Goal: Task Accomplishment & Management: Manage account settings

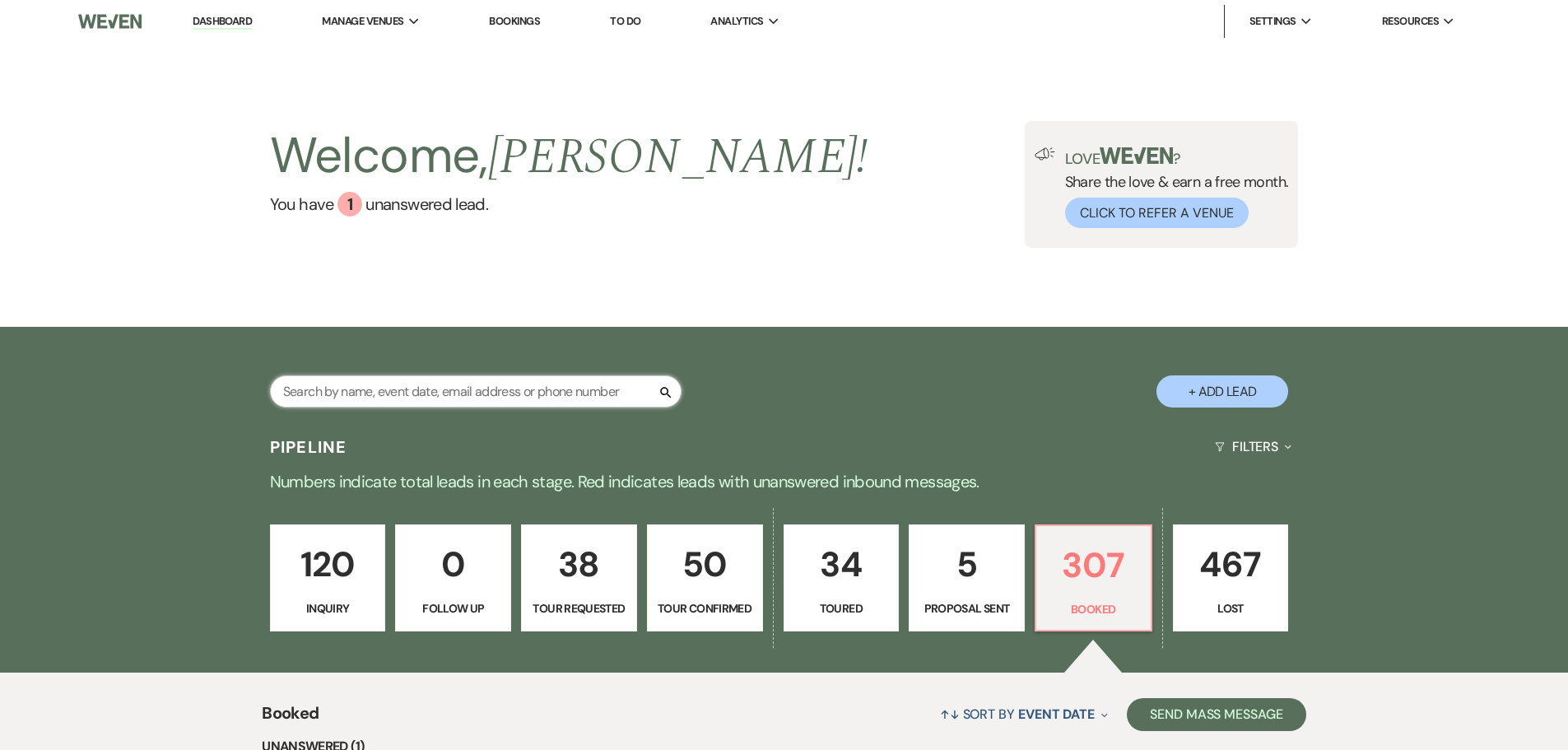
click at [379, 398] on input "text" at bounding box center [476, 391] width 412 height 32
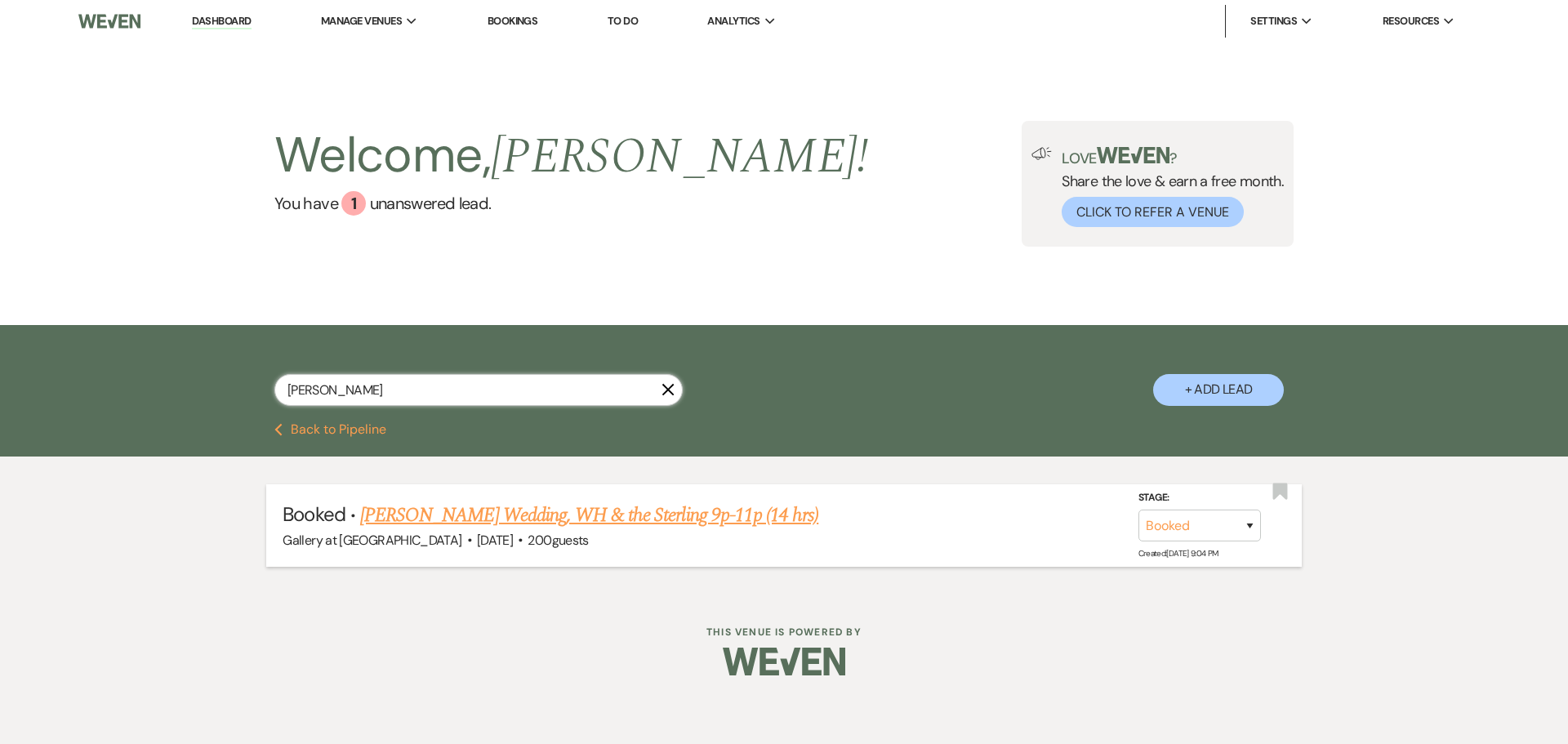
type input "[PERSON_NAME]"
click at [607, 511] on link "[PERSON_NAME] Wedding, WH & the Sterling 9p-11p (14 hrs)" at bounding box center [589, 515] width 459 height 30
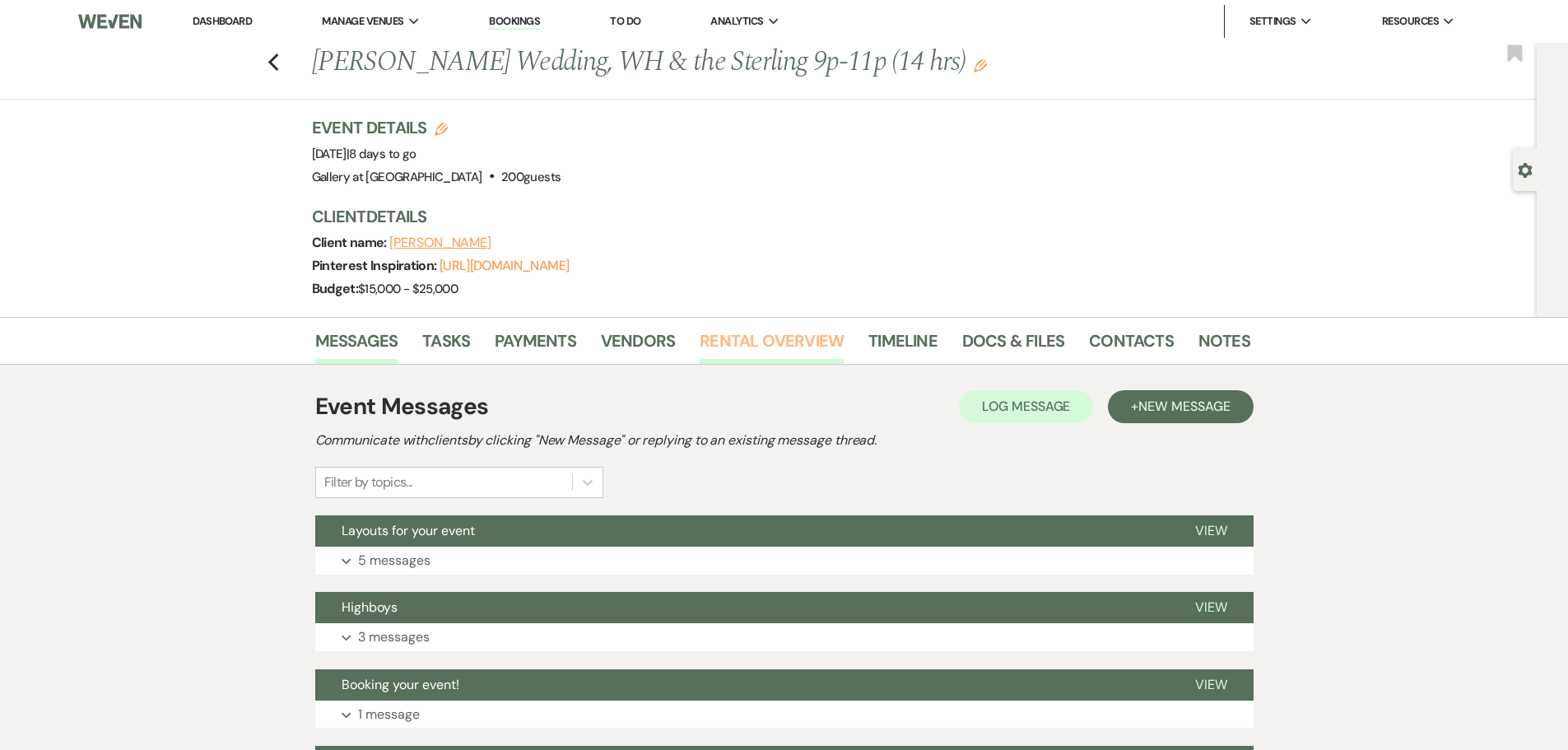
click at [745, 334] on link "Rental Overview" at bounding box center [771, 347] width 144 height 37
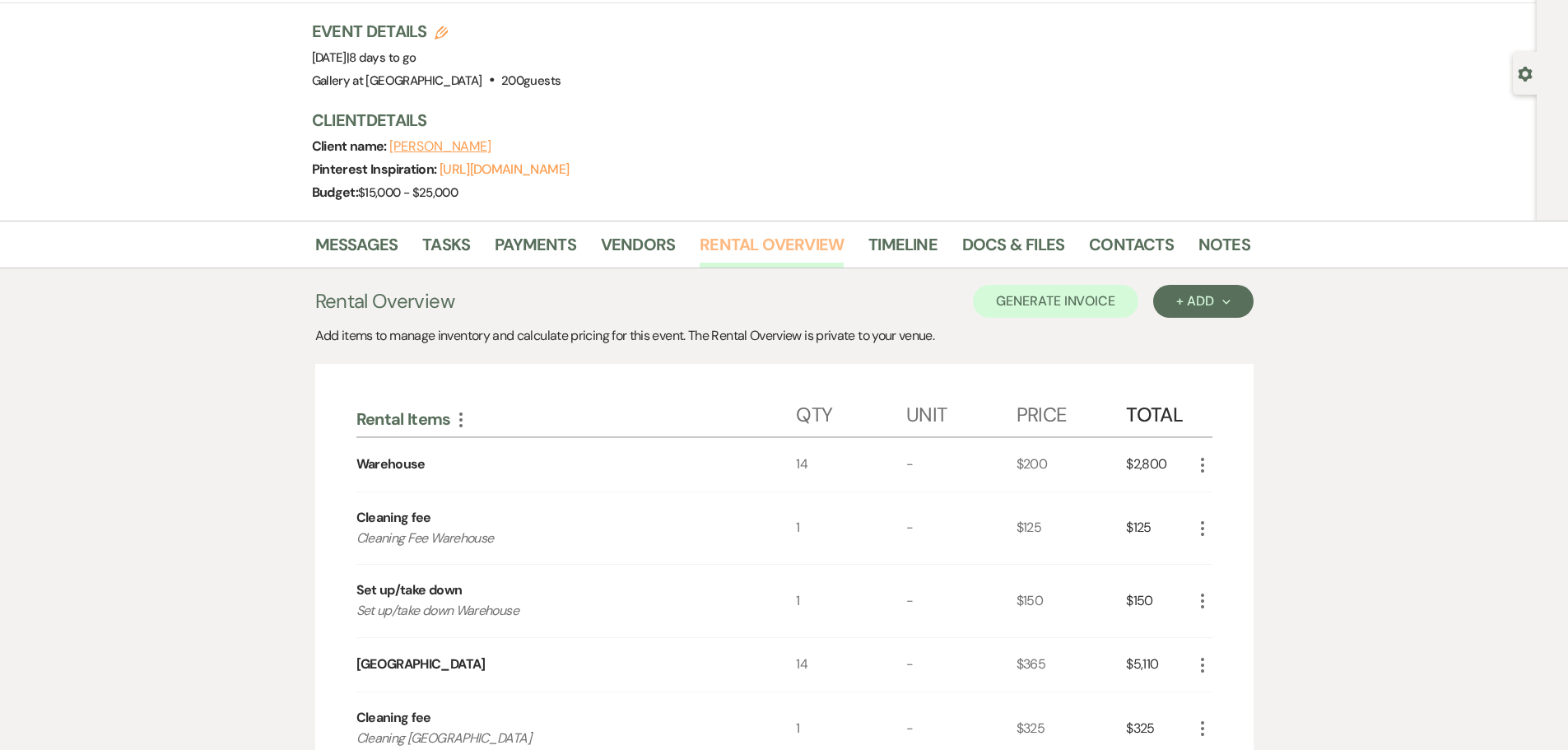
scroll to position [329, 0]
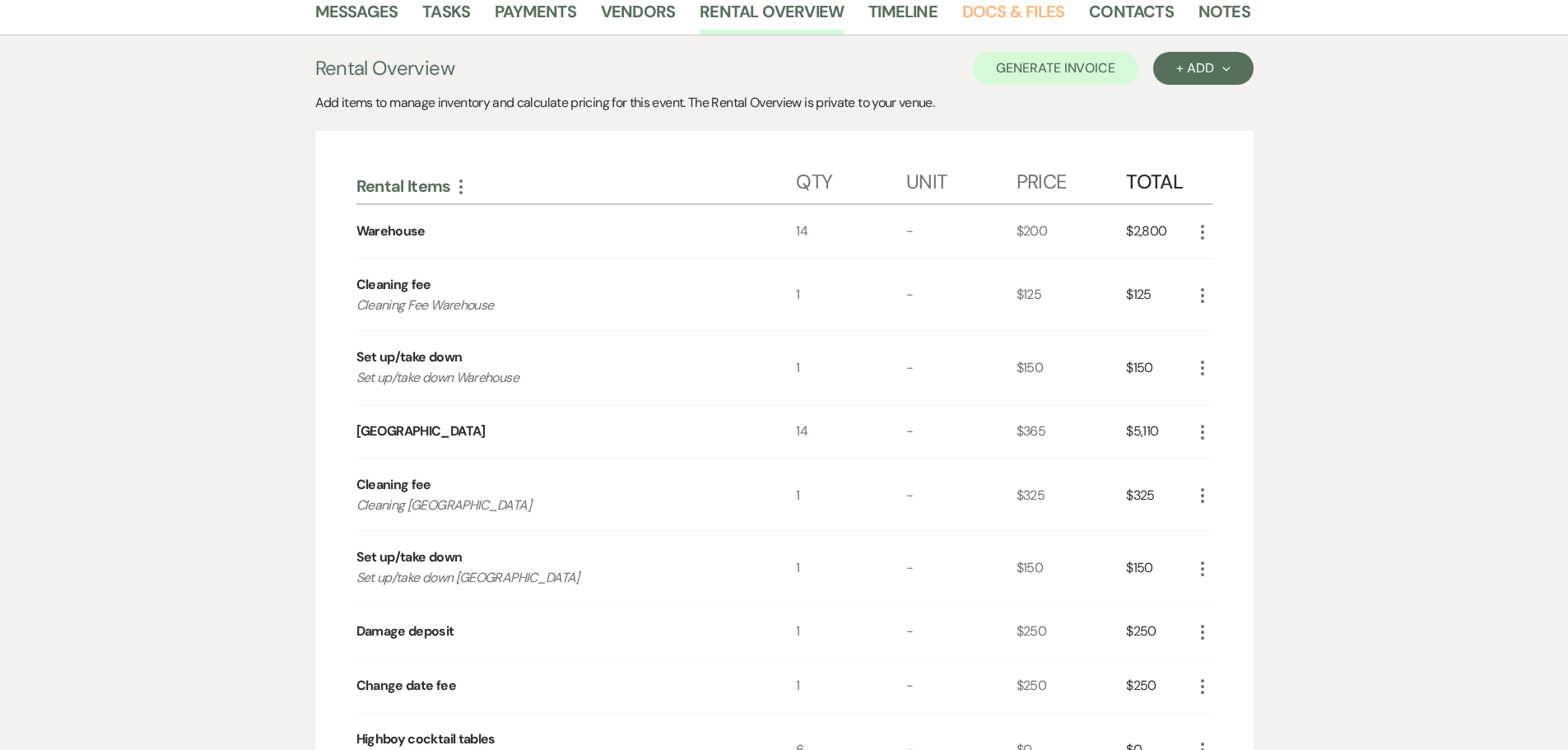
drag, startPoint x: 978, startPoint y: 19, endPoint x: 975, endPoint y: 32, distance: 13.3
click at [978, 19] on link "Docs & Files" at bounding box center [1013, 16] width 102 height 37
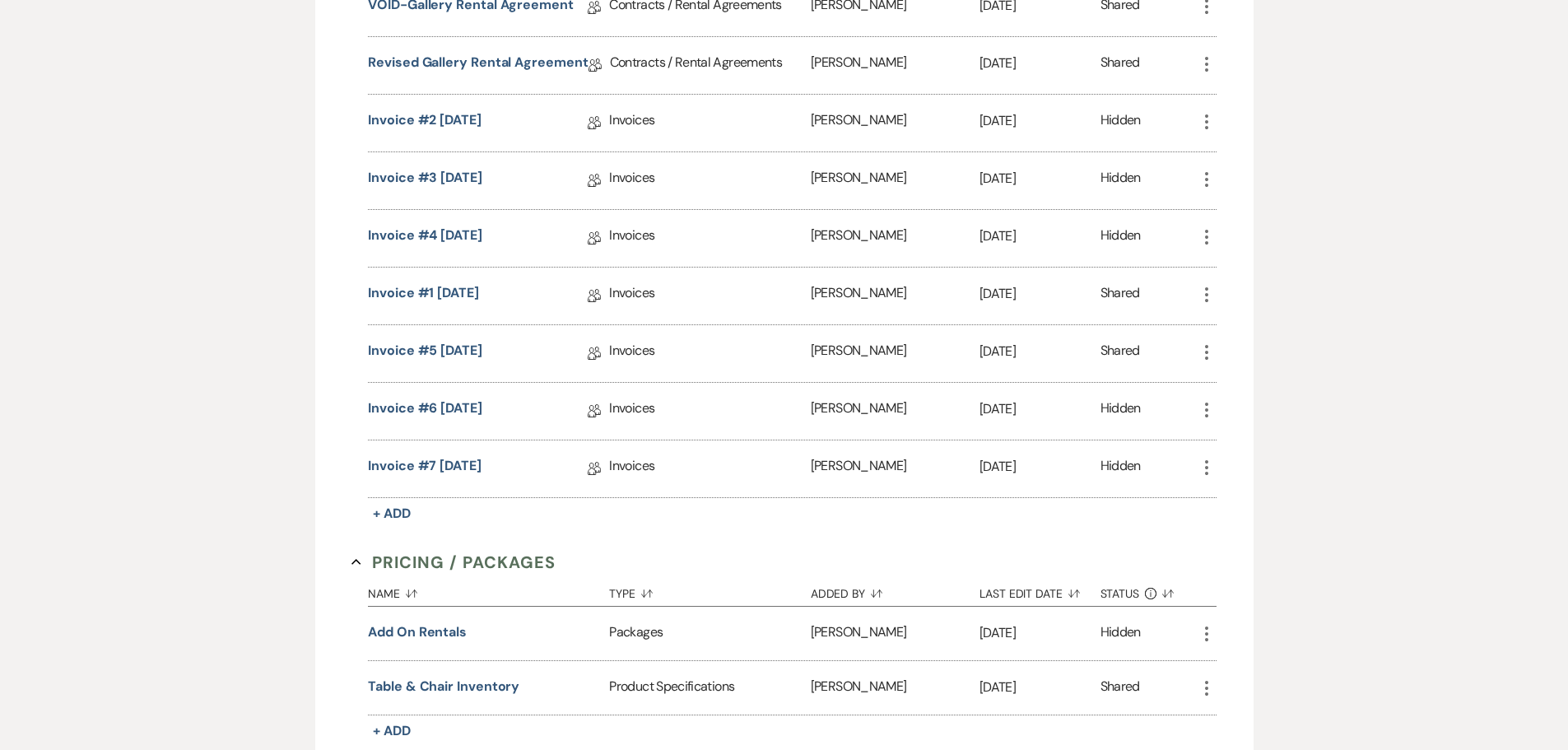
scroll to position [823, 0]
click at [448, 467] on link "Invoice #7 [DATE]" at bounding box center [425, 468] width 114 height 25
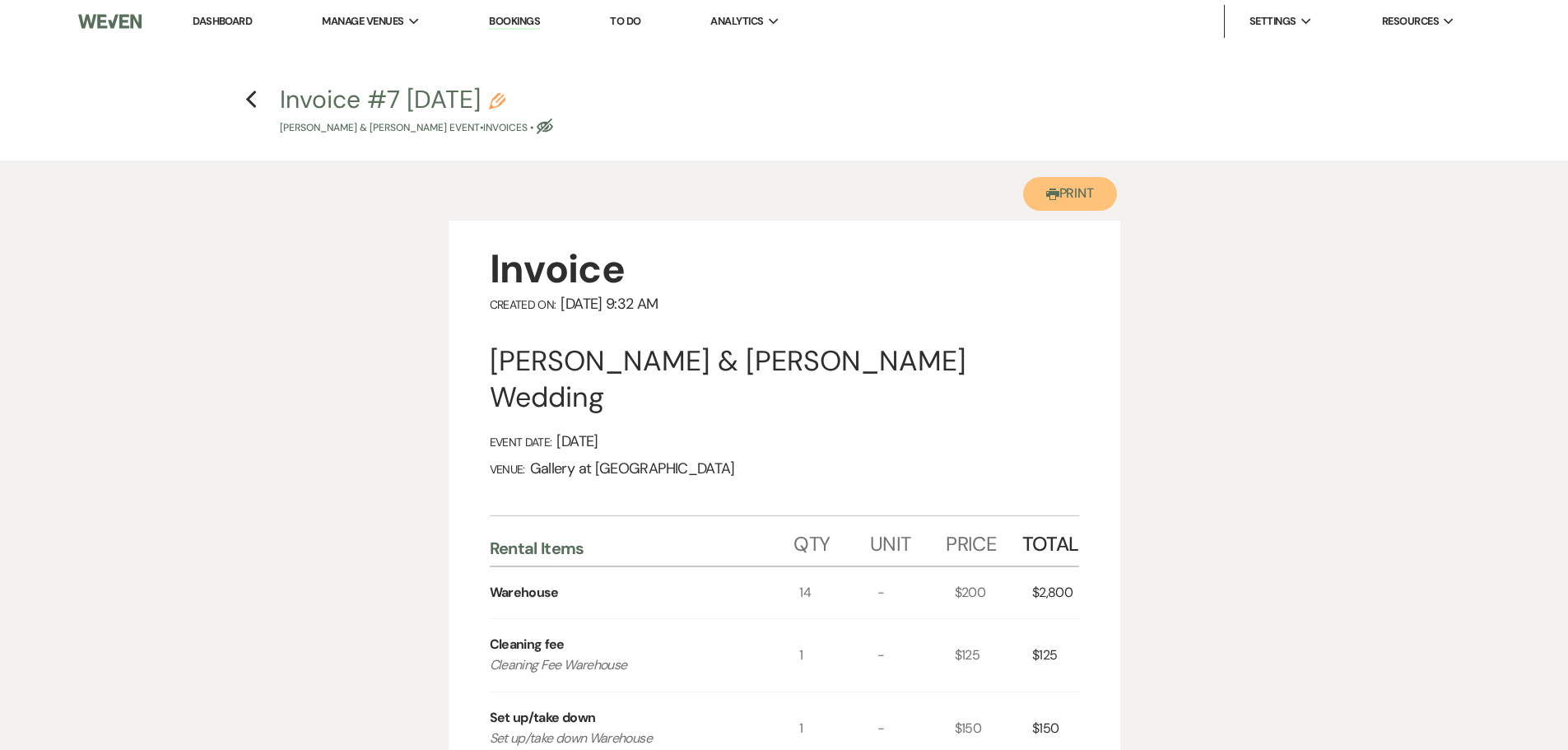
click at [1092, 194] on button "Printer Print" at bounding box center [1071, 193] width 95 height 34
click at [250, 104] on icon "Previous" at bounding box center [251, 99] width 13 height 19
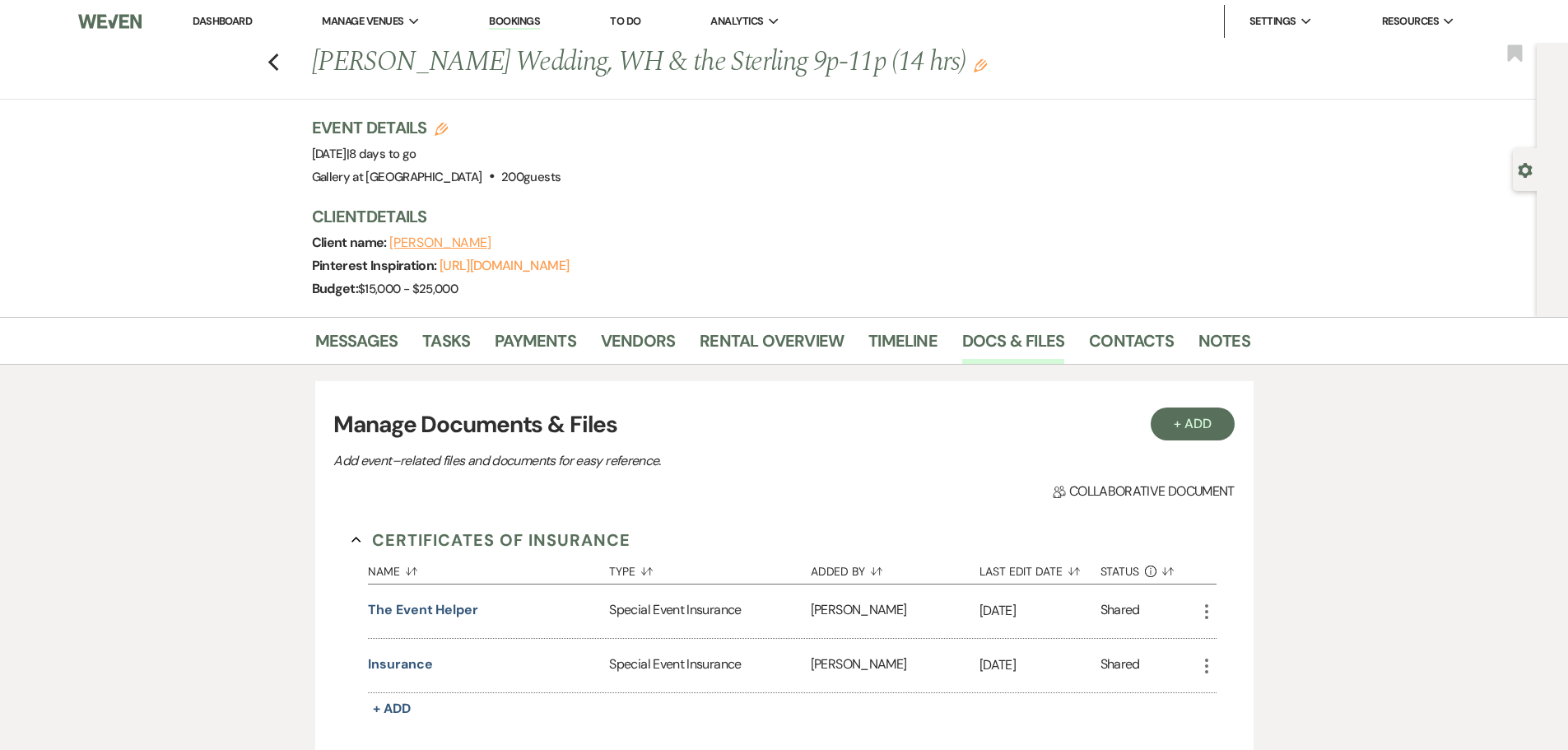
click at [1220, 325] on li "Notes" at bounding box center [1236, 344] width 76 height 40
click at [1219, 331] on link "Notes" at bounding box center [1224, 347] width 52 height 37
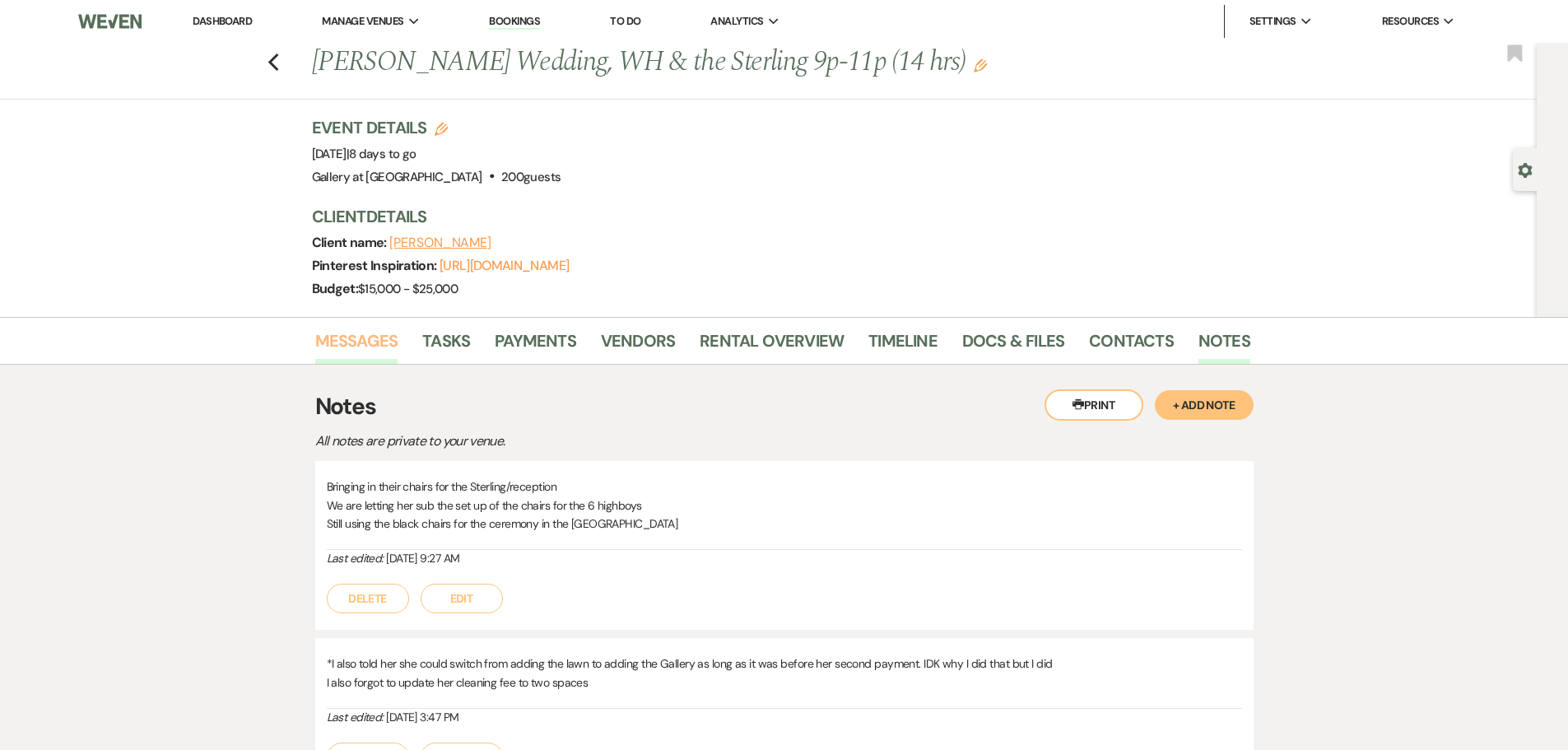
click at [368, 340] on link "Messages" at bounding box center [357, 347] width 83 height 37
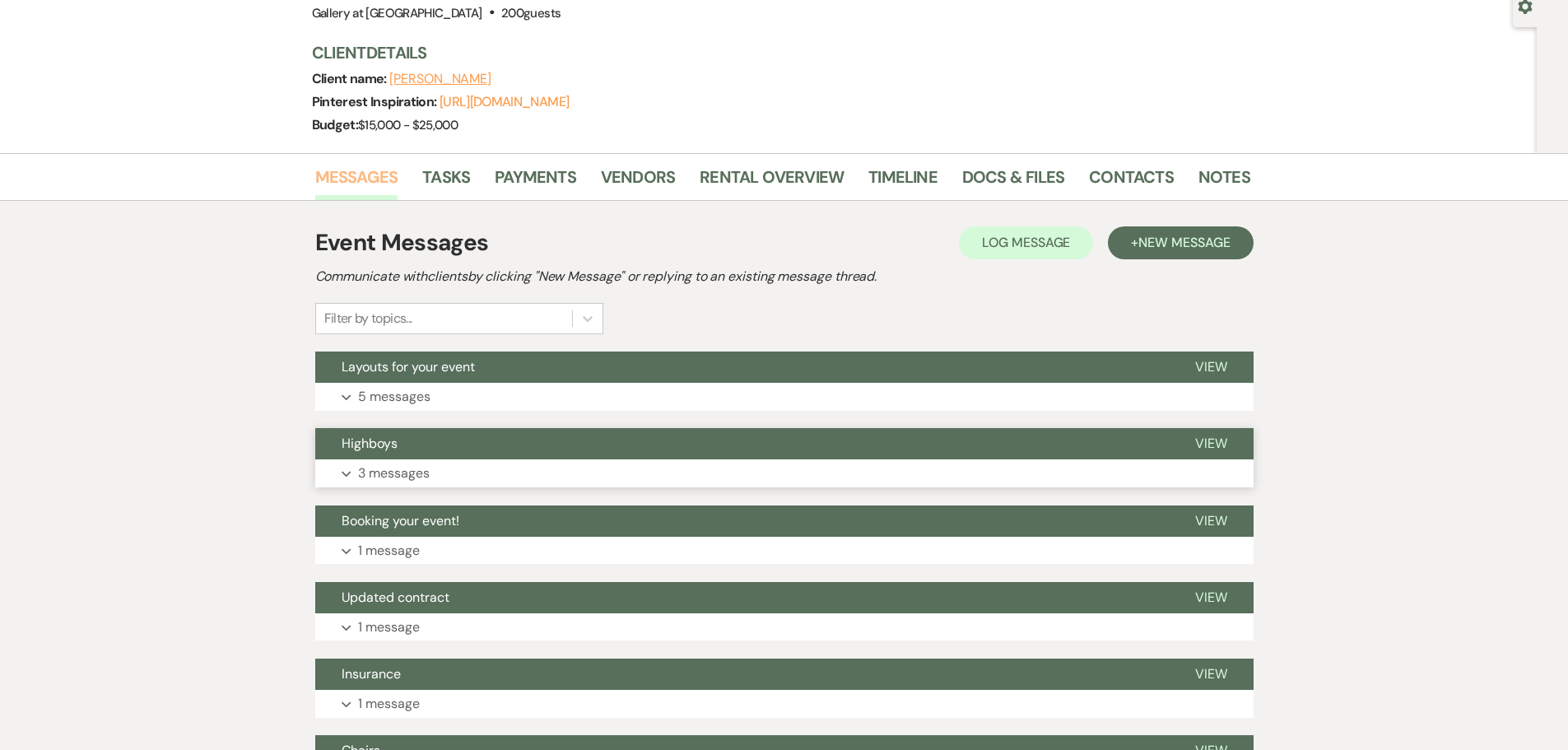
scroll to position [165, 0]
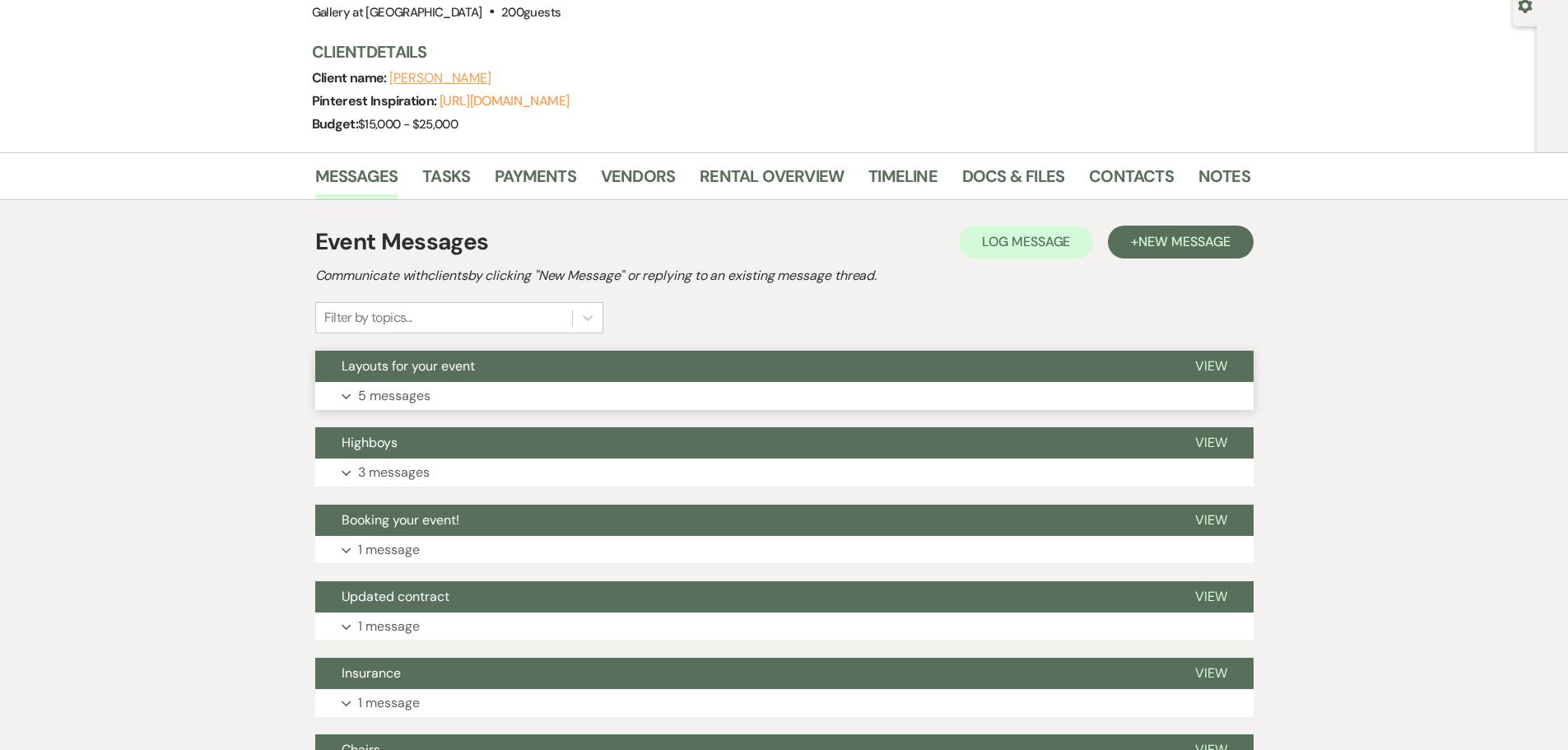
click at [508, 367] on button "Layouts for your event" at bounding box center [742, 366] width 854 height 31
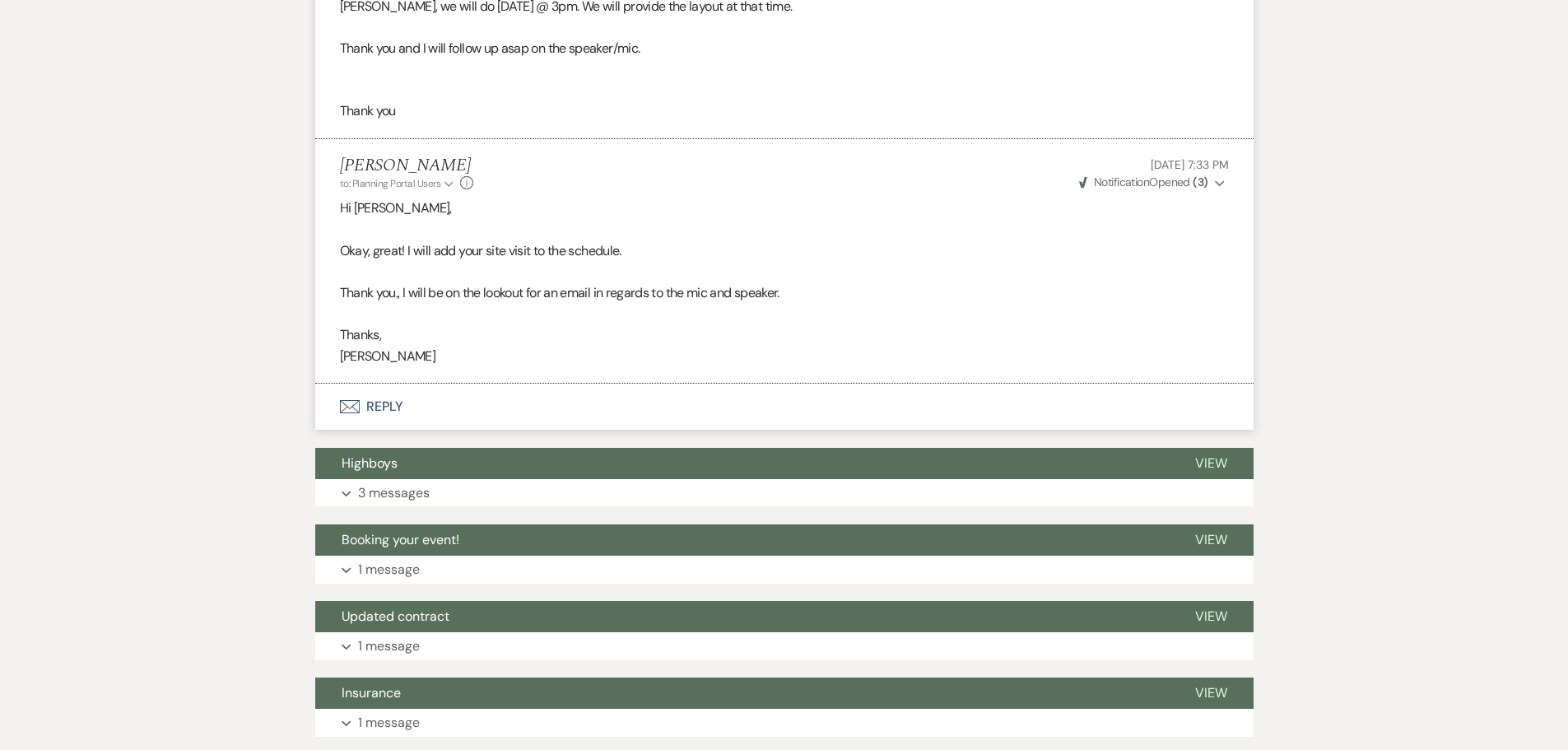
scroll to position [1400, 0]
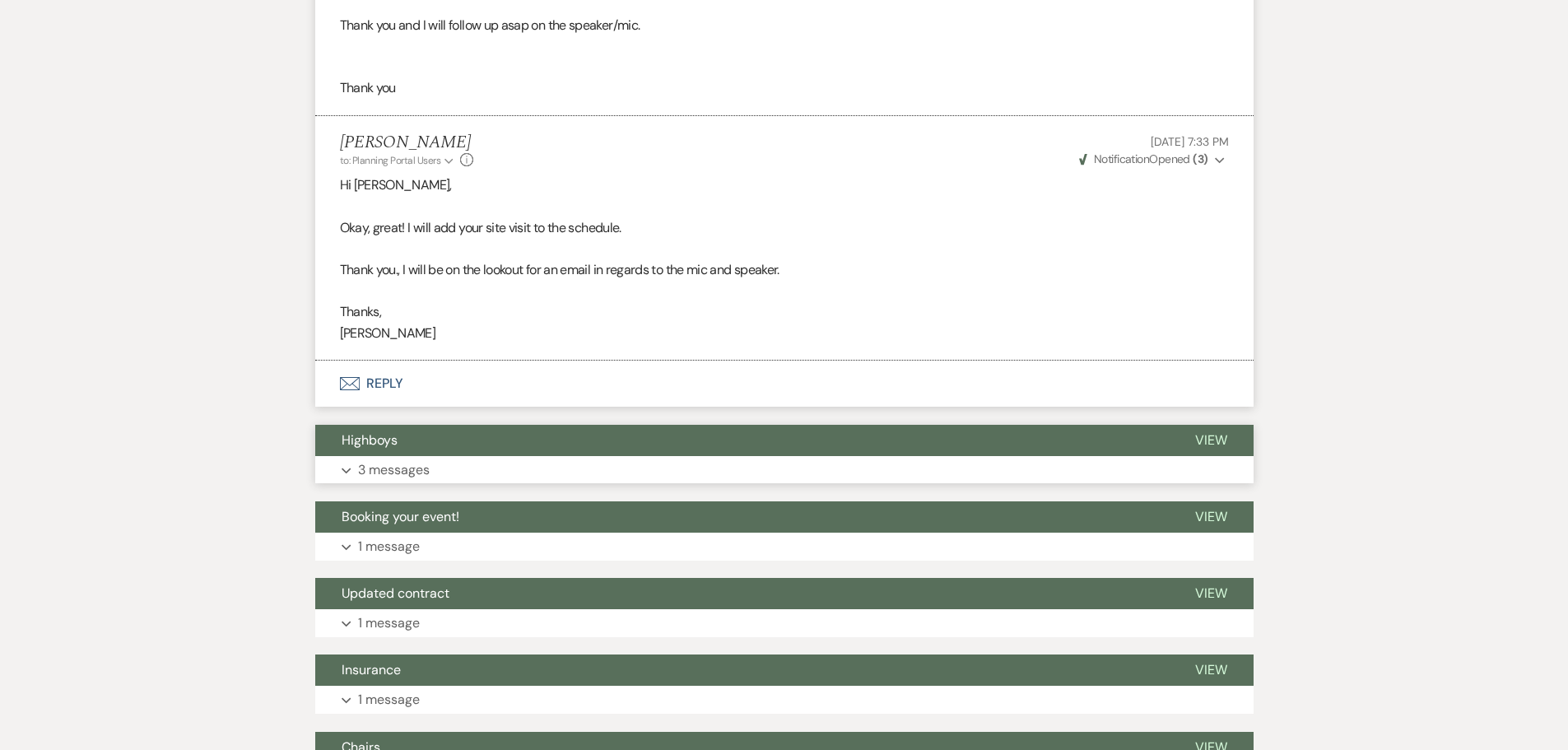
click at [474, 457] on button "Highboys" at bounding box center [742, 440] width 854 height 31
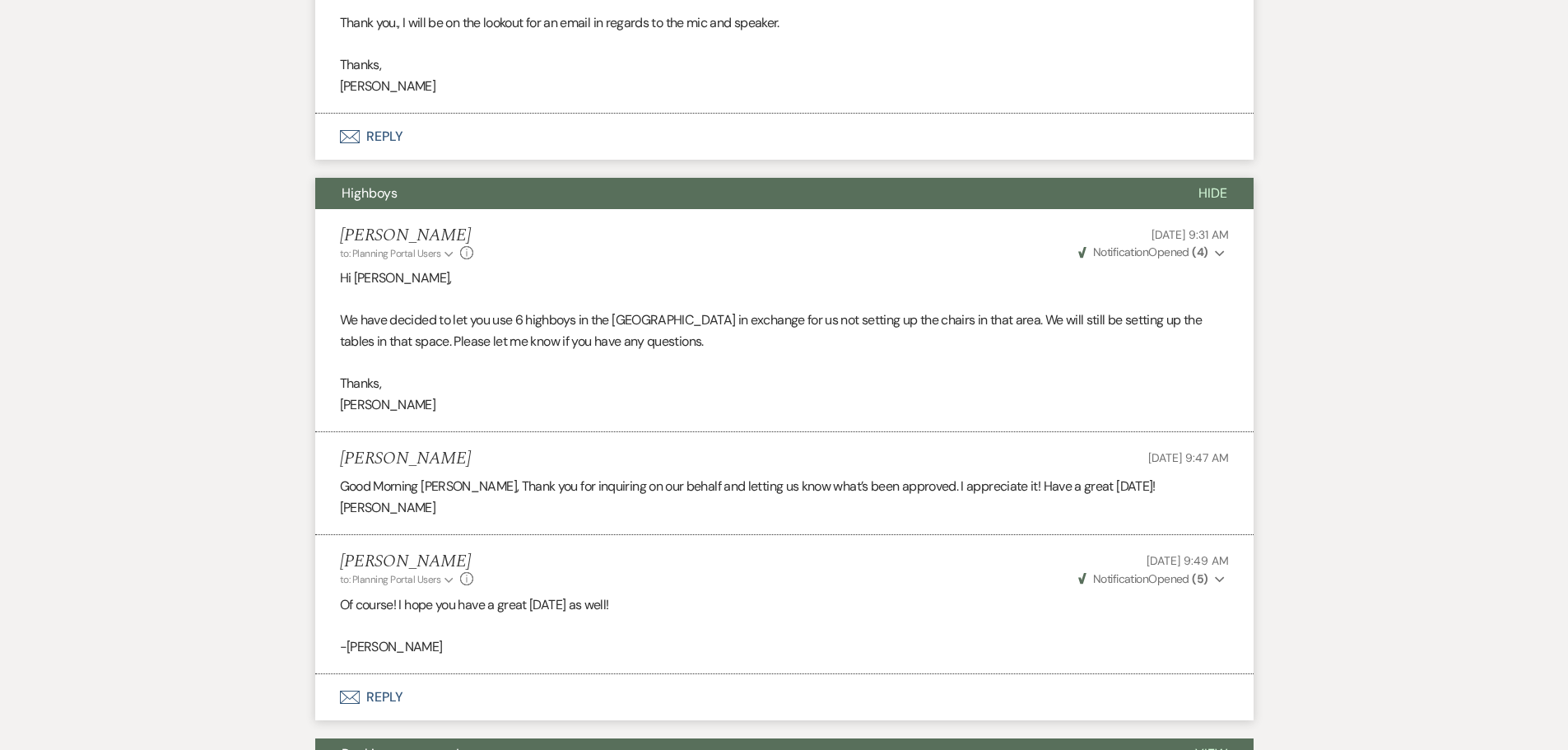
scroll to position [2059, 0]
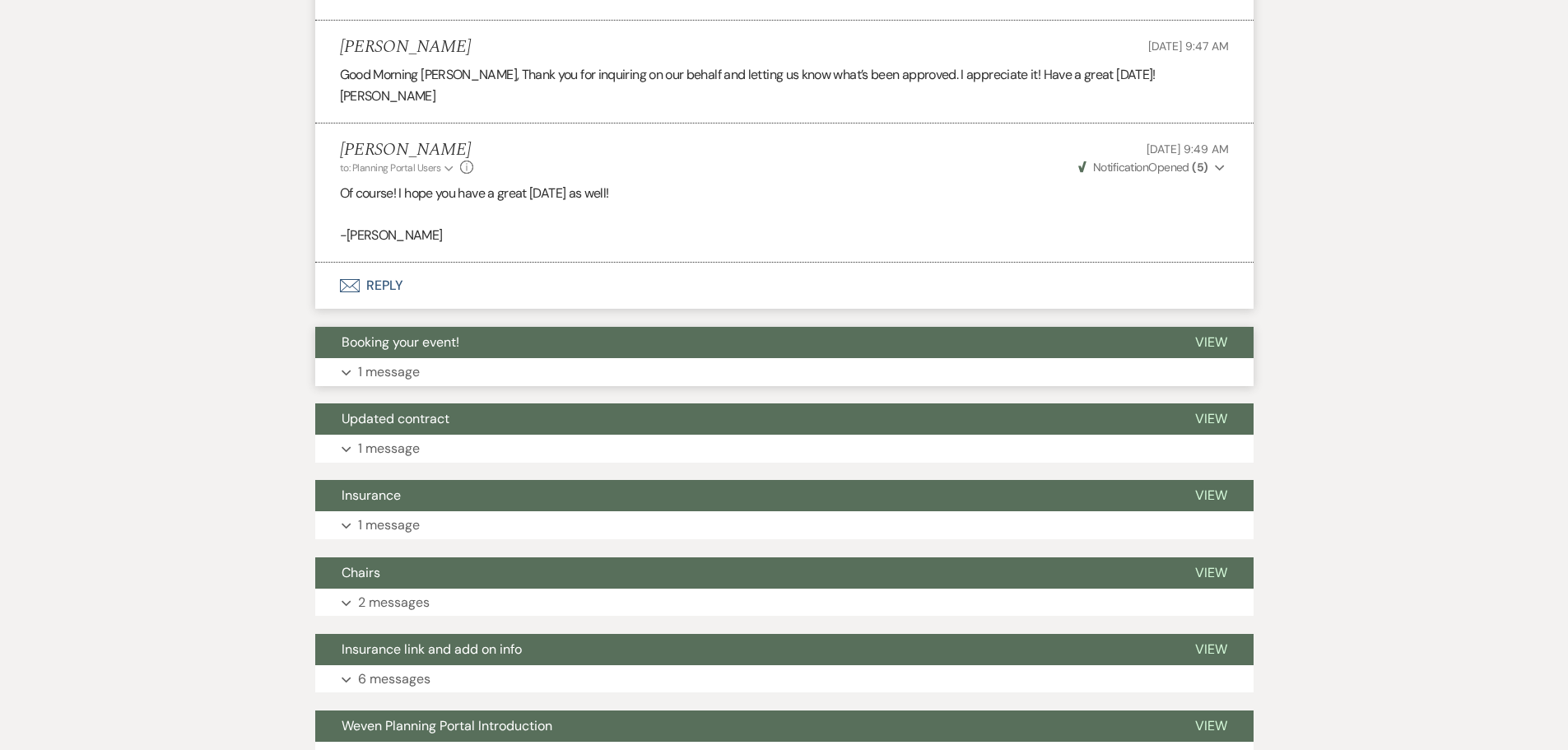
click at [553, 386] on button "Expand 1 message" at bounding box center [784, 372] width 939 height 28
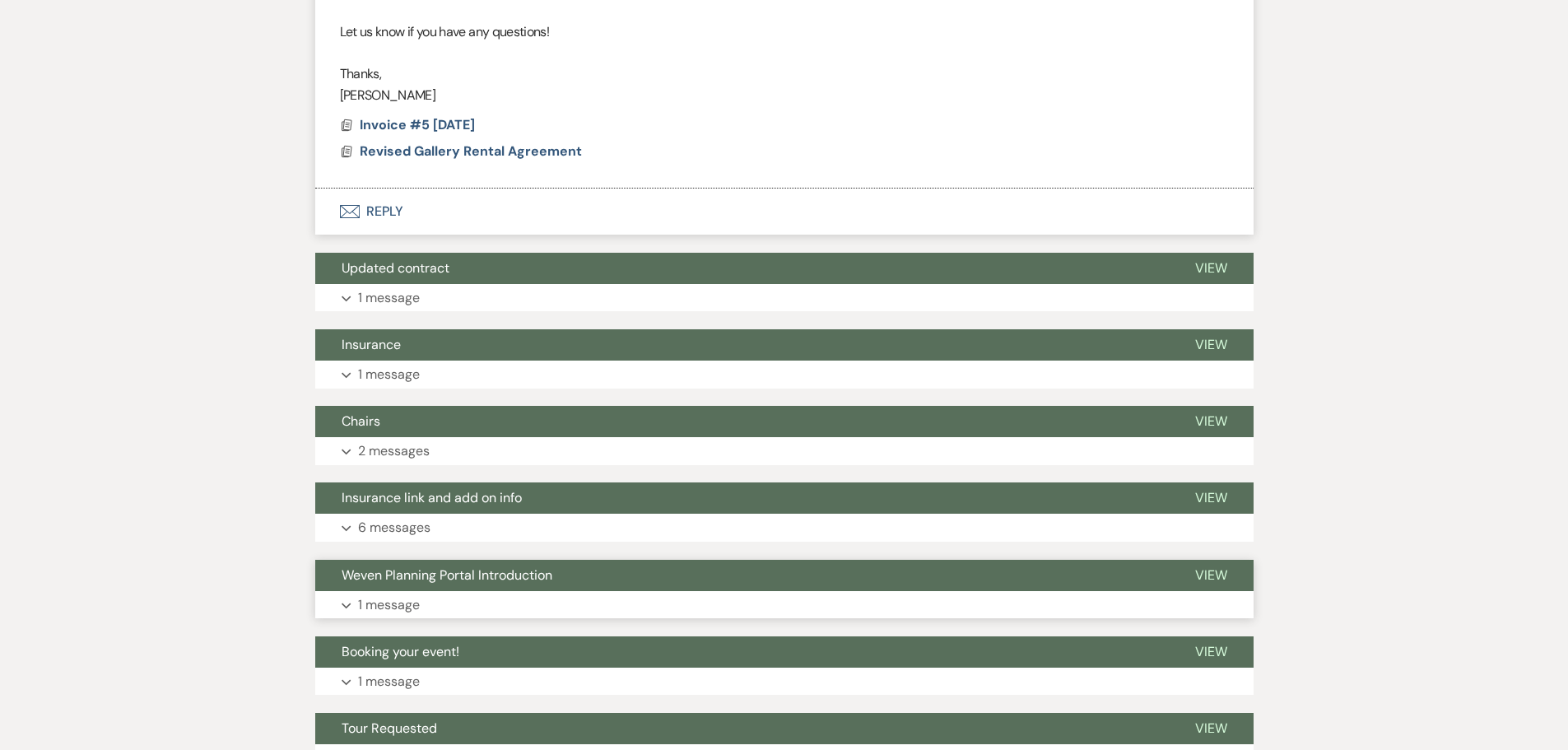
scroll to position [2635, 0]
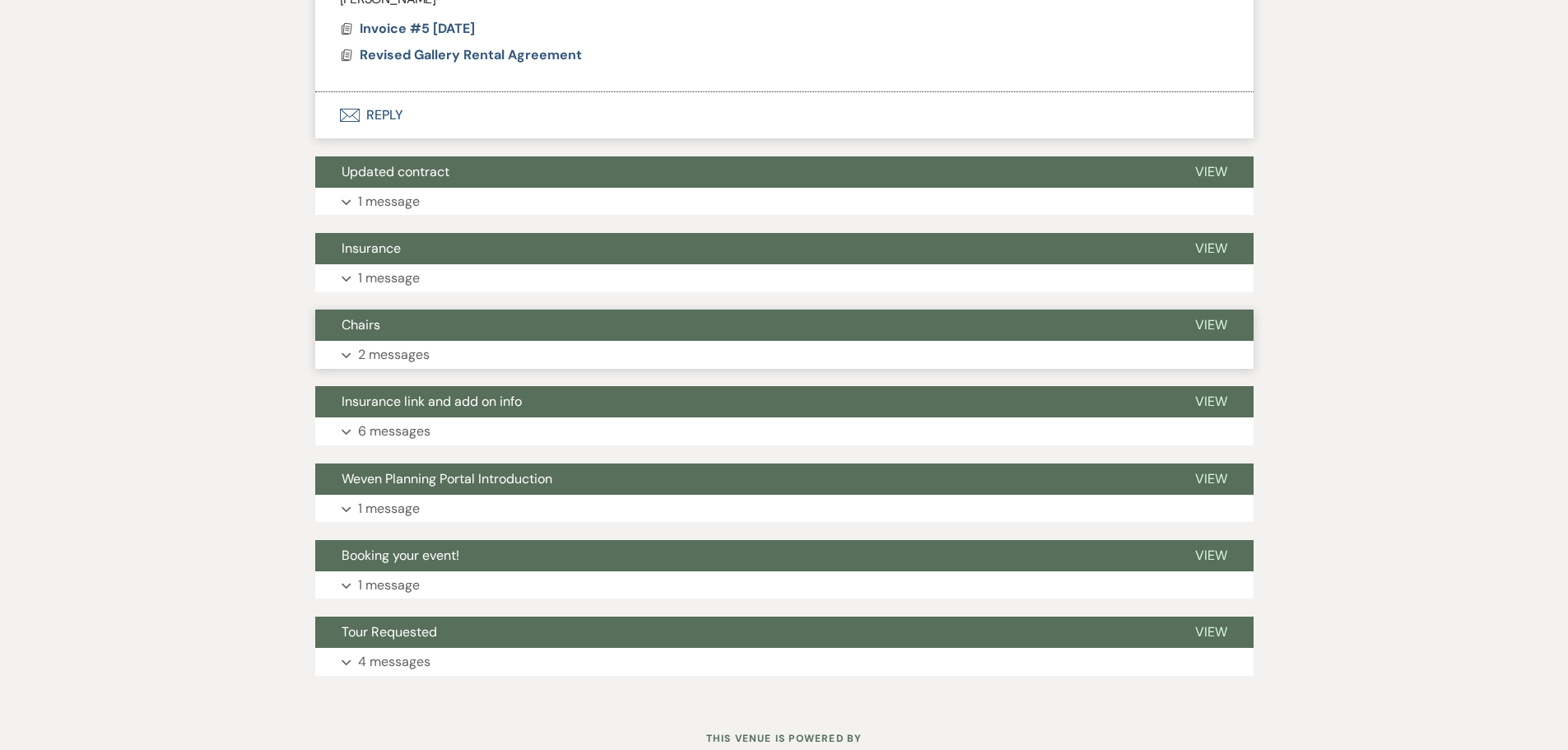
click at [497, 367] on button "Expand 2 messages" at bounding box center [784, 354] width 939 height 28
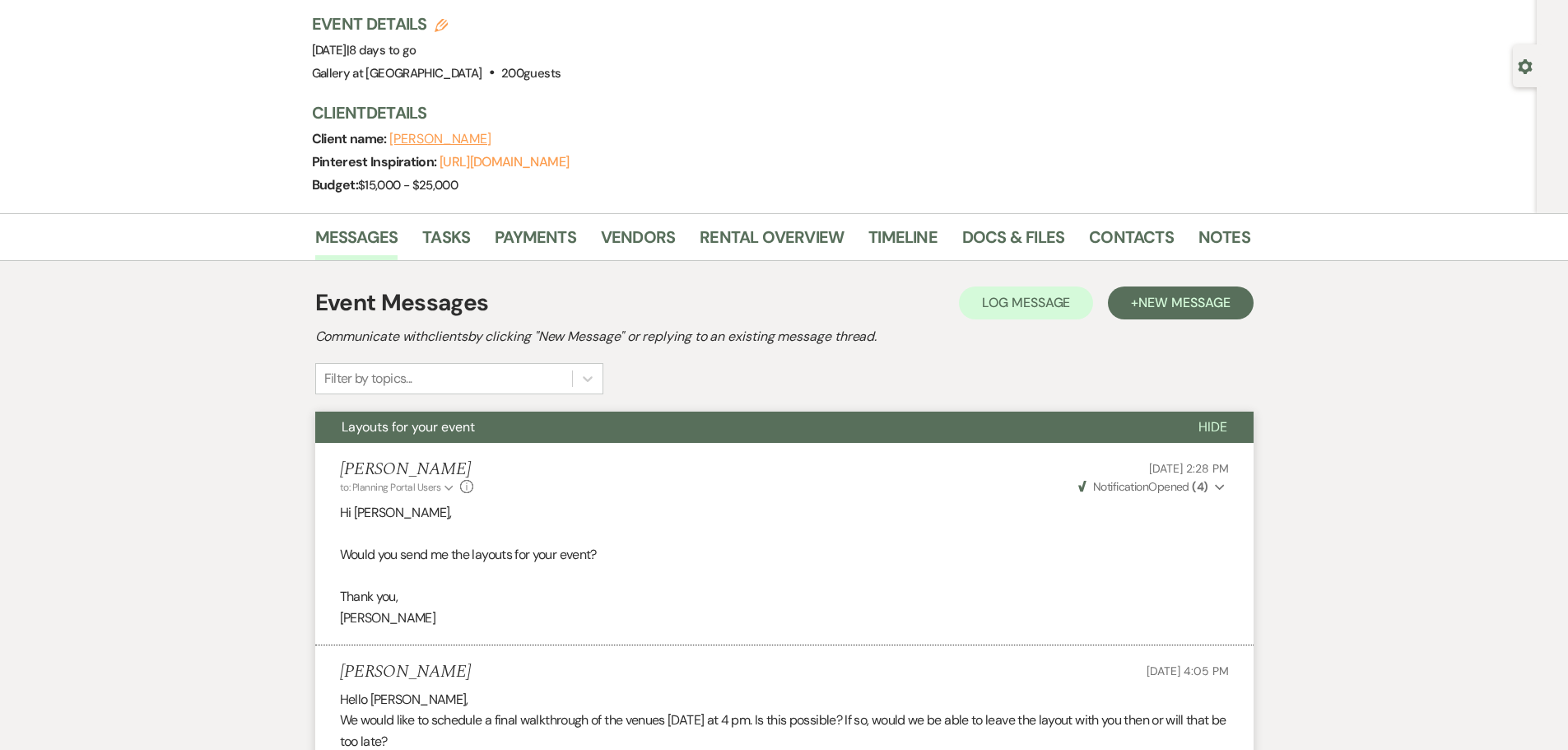
scroll to position [0, 0]
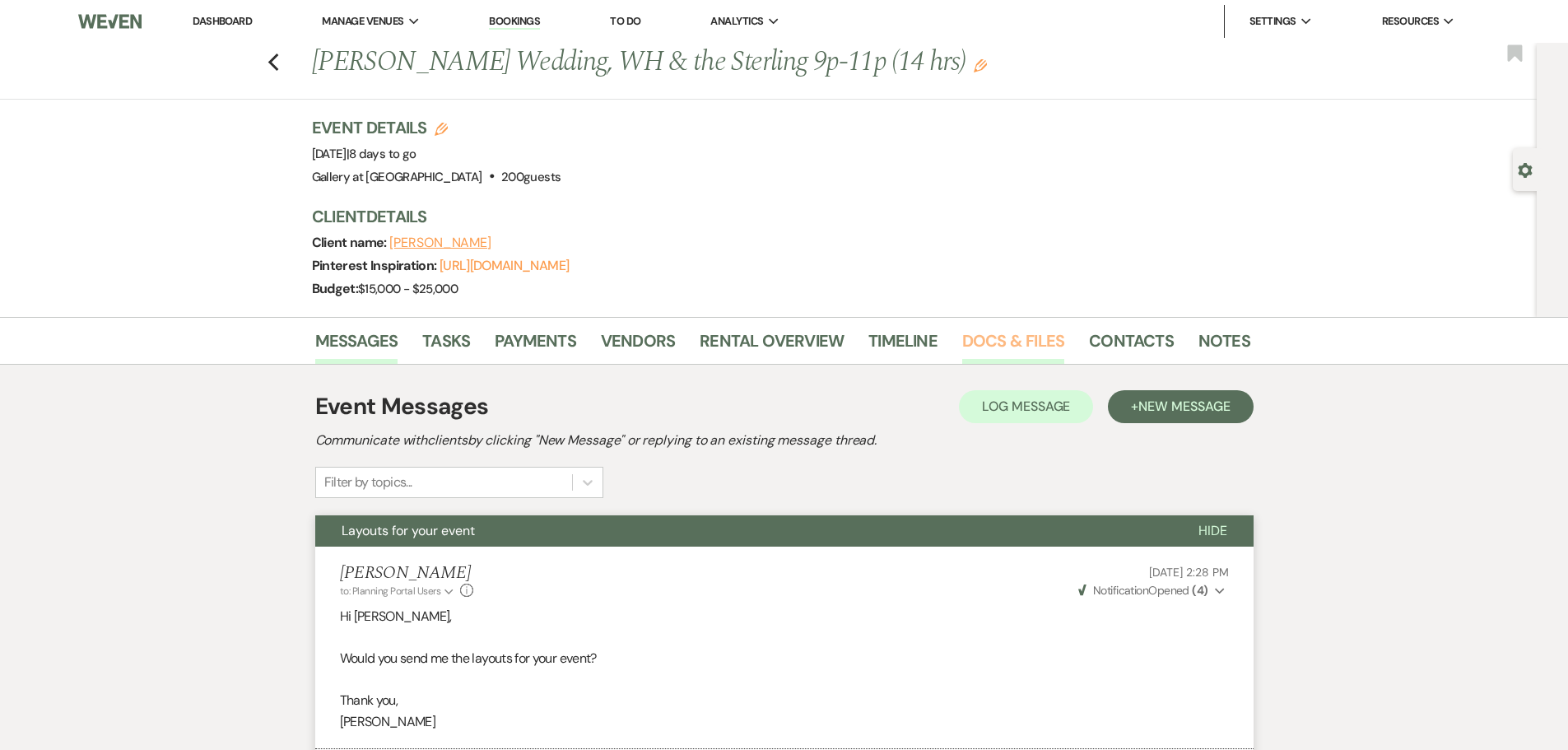
click at [993, 334] on link "Docs & Files" at bounding box center [1013, 347] width 102 height 37
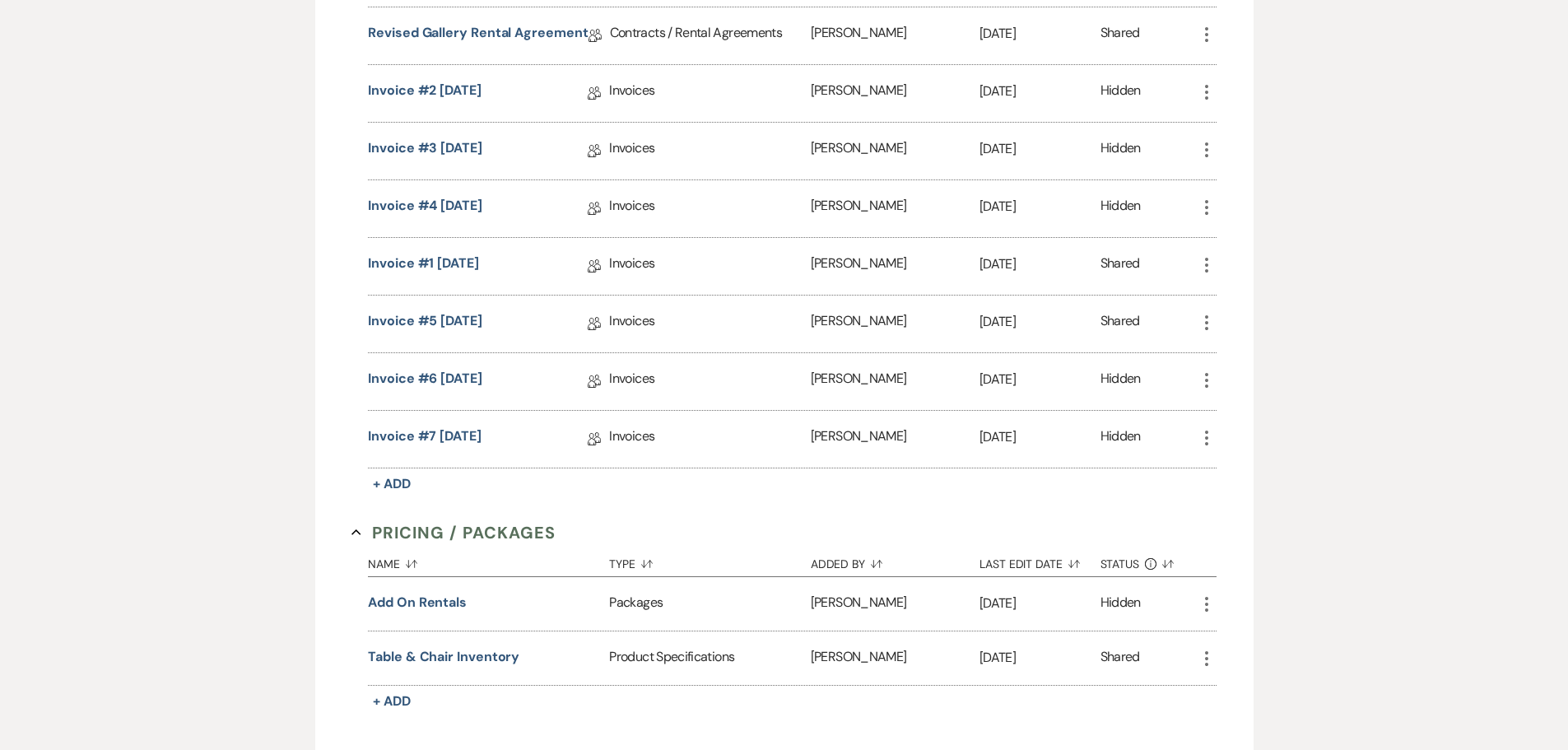
scroll to position [1070, 0]
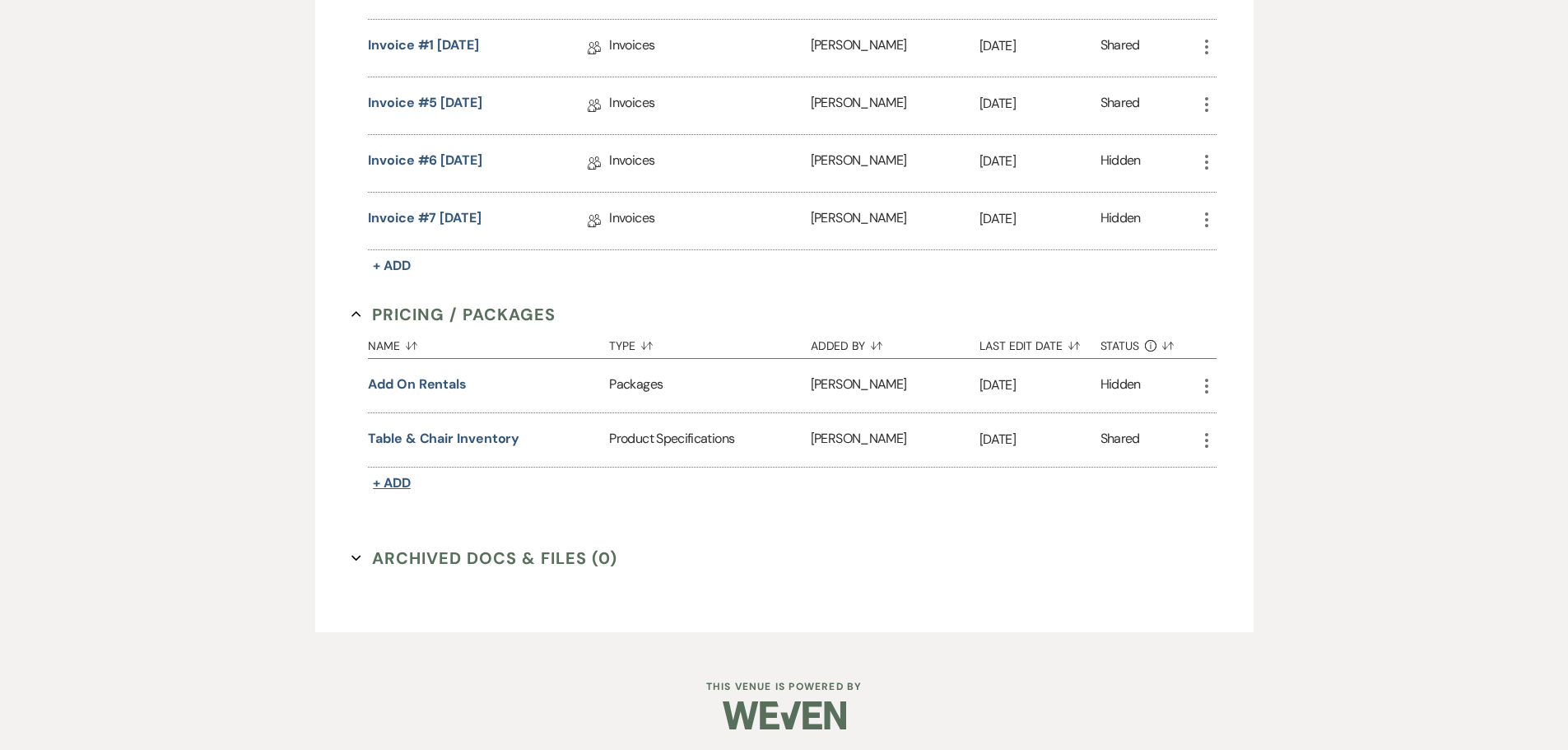
click at [396, 480] on span "+ Add" at bounding box center [392, 483] width 38 height 17
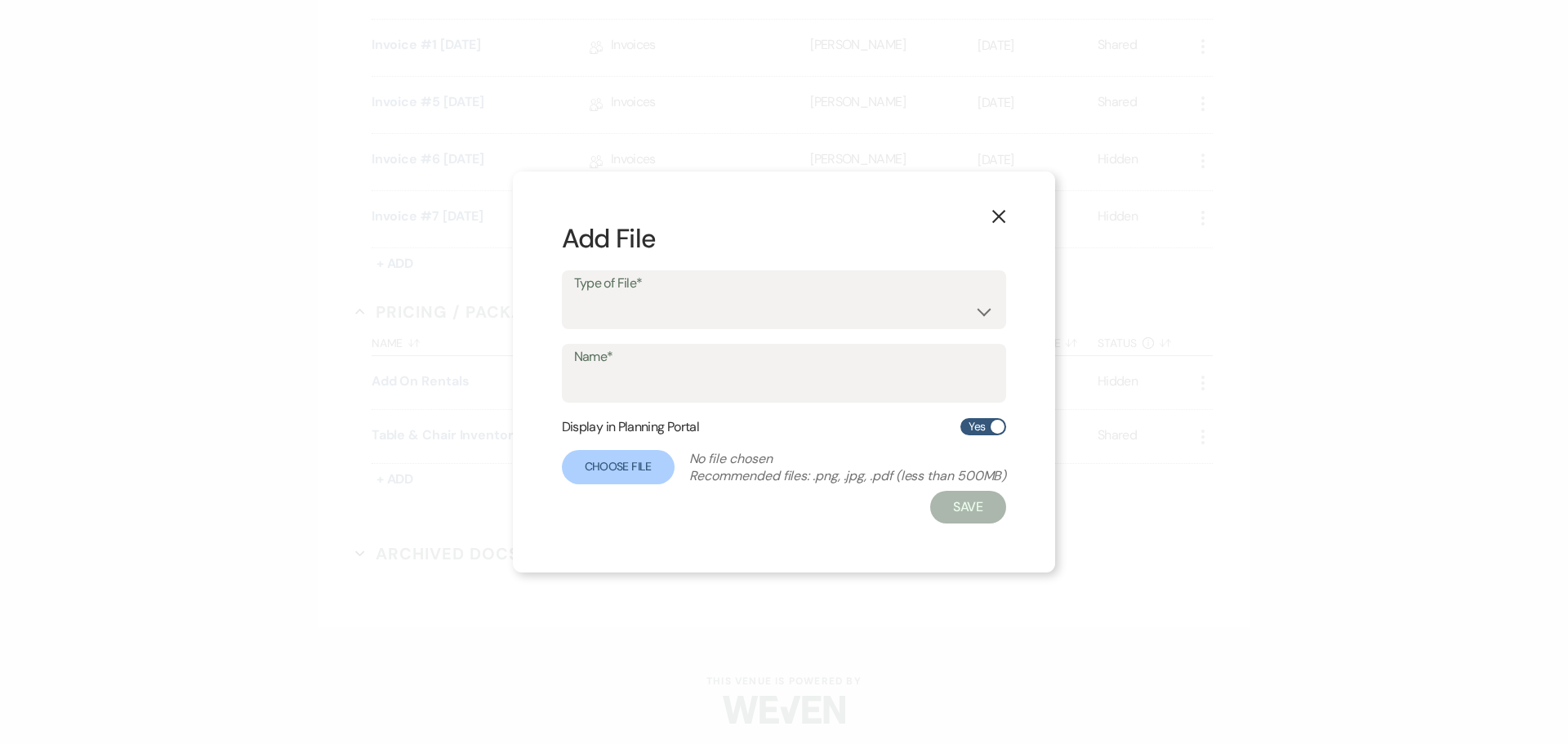
click at [997, 215] on icon "X" at bounding box center [998, 215] width 14 height 14
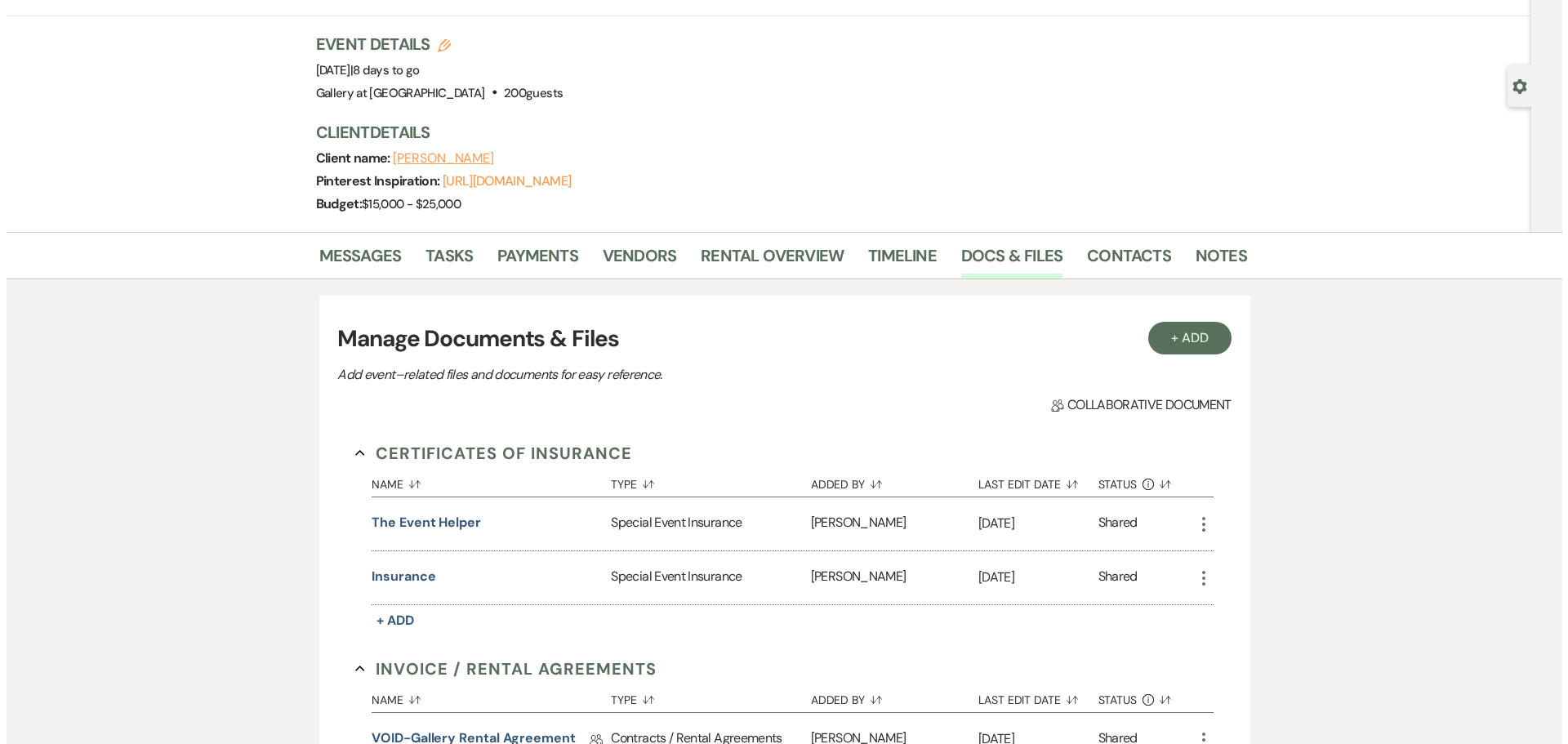
scroll to position [81, 0]
click at [1192, 335] on button "+ Add" at bounding box center [1183, 339] width 83 height 33
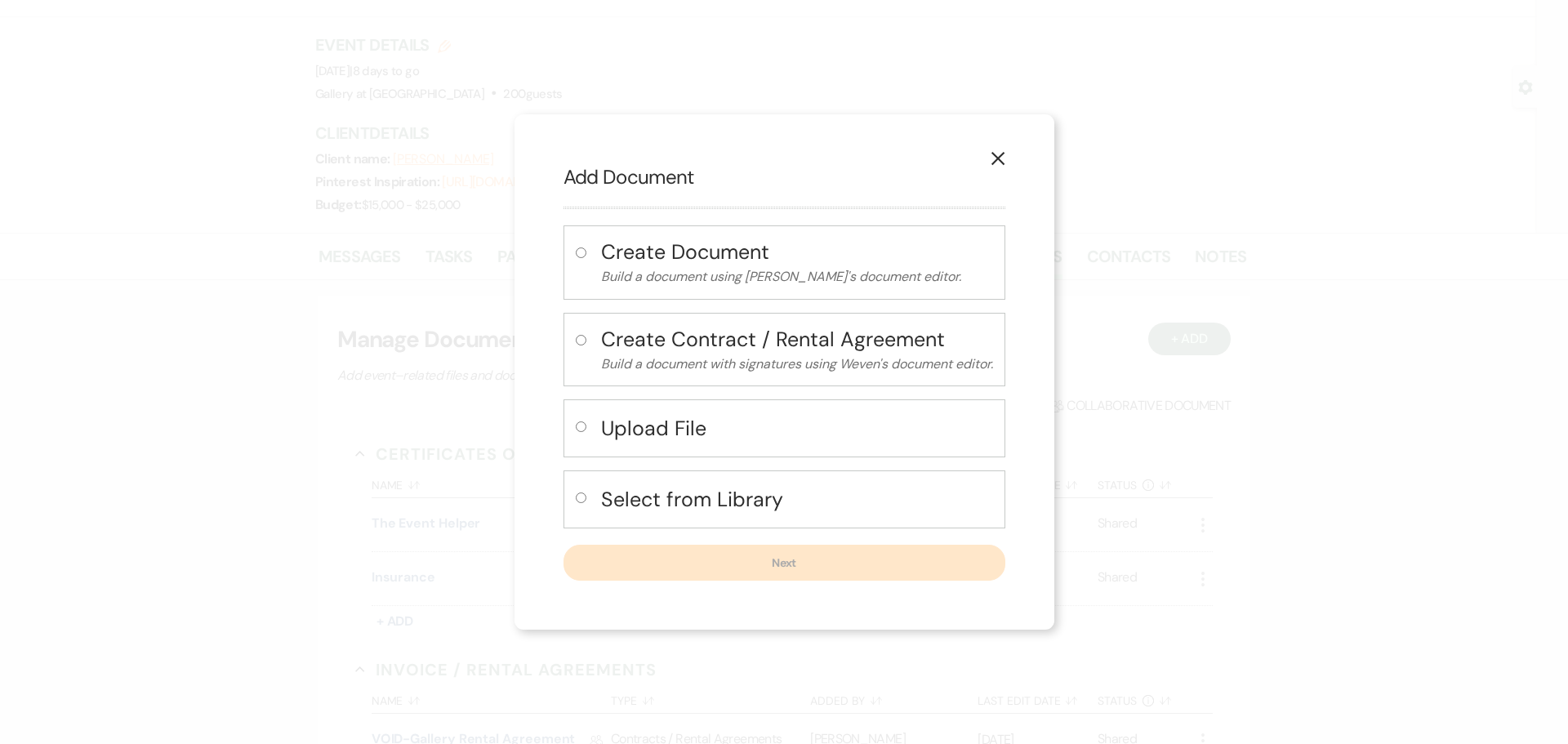
click at [647, 493] on h4 "Select from Library" at bounding box center [797, 500] width 392 height 29
radio input "true"
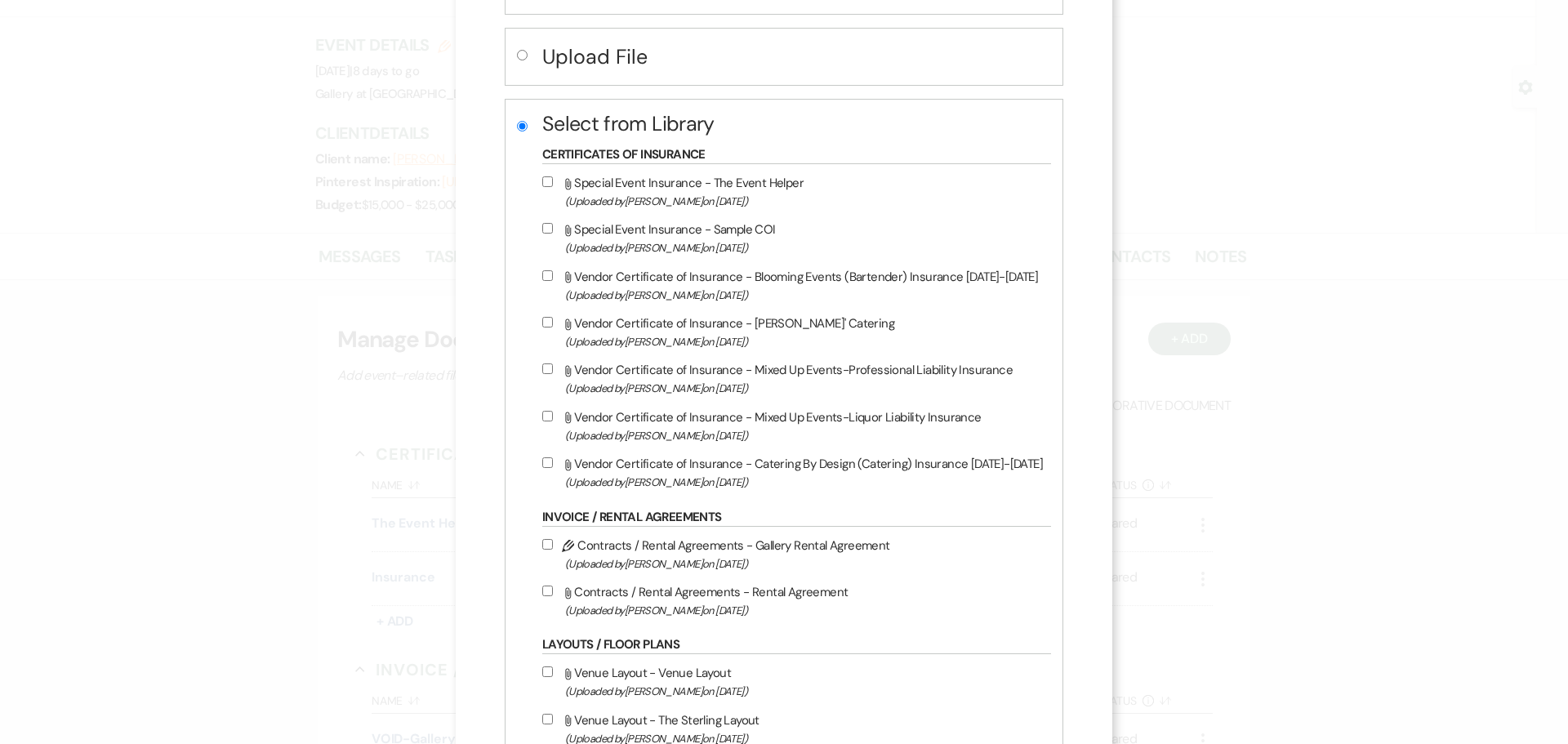
scroll to position [490, 0]
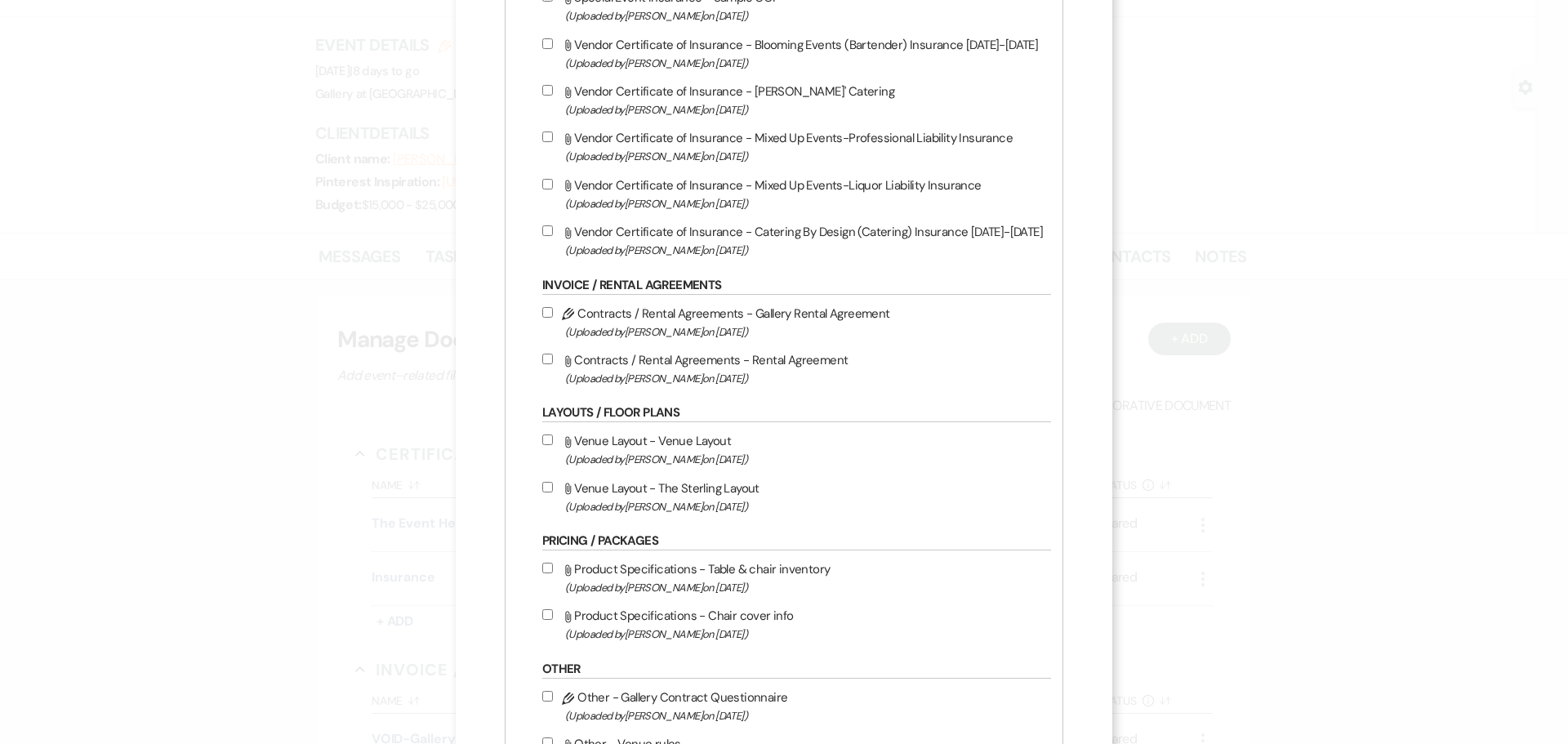
click at [543, 491] on input "Attach File Venue Layout - The Sterling Layout (Uploaded by [PERSON_NAME] on [D…" at bounding box center [548, 486] width 11 height 11
checkbox input "true"
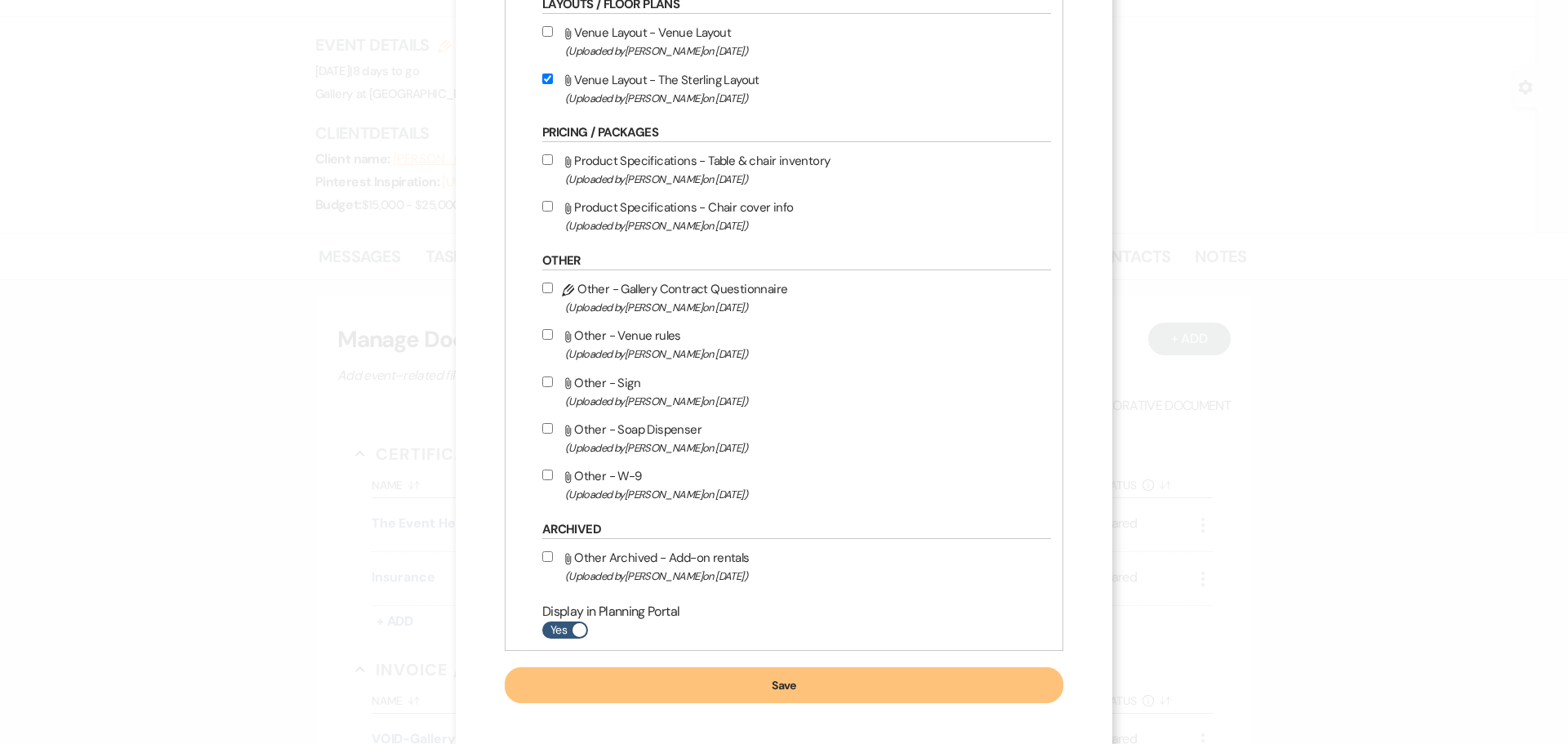
click at [661, 693] on button "Save" at bounding box center [784, 686] width 559 height 36
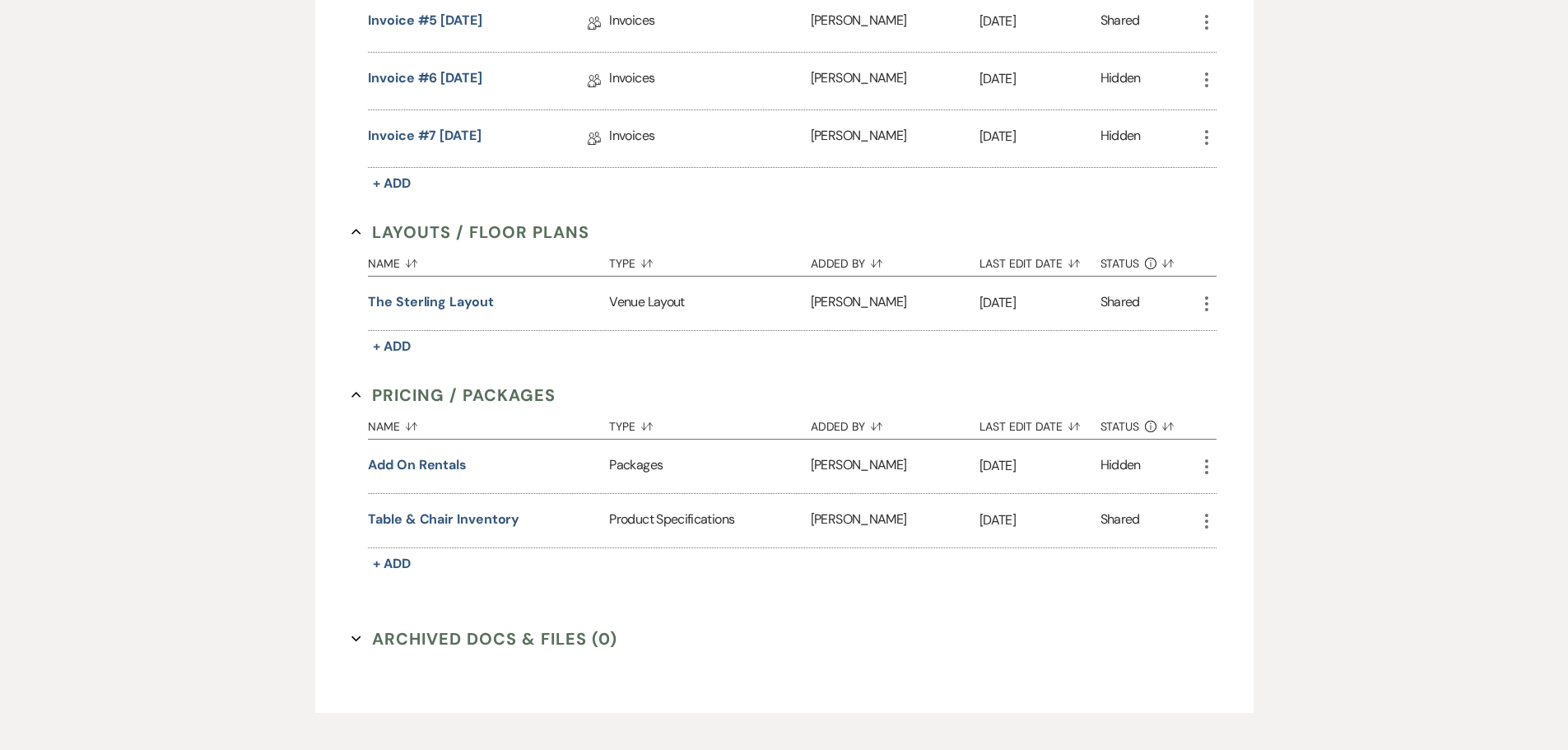
scroll to position [1237, 0]
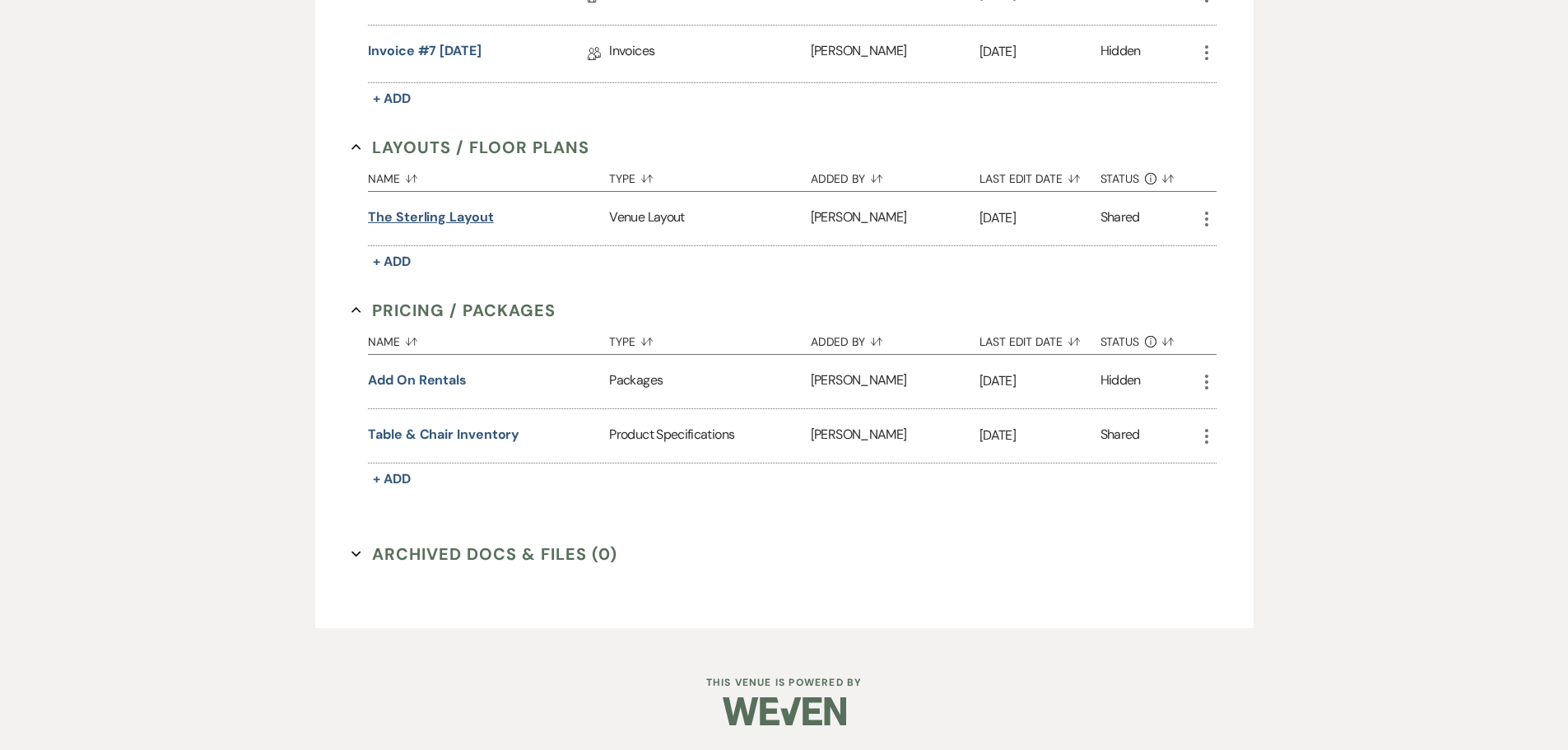
click at [477, 222] on button "The Sterling Layout" at bounding box center [430, 217] width 125 height 19
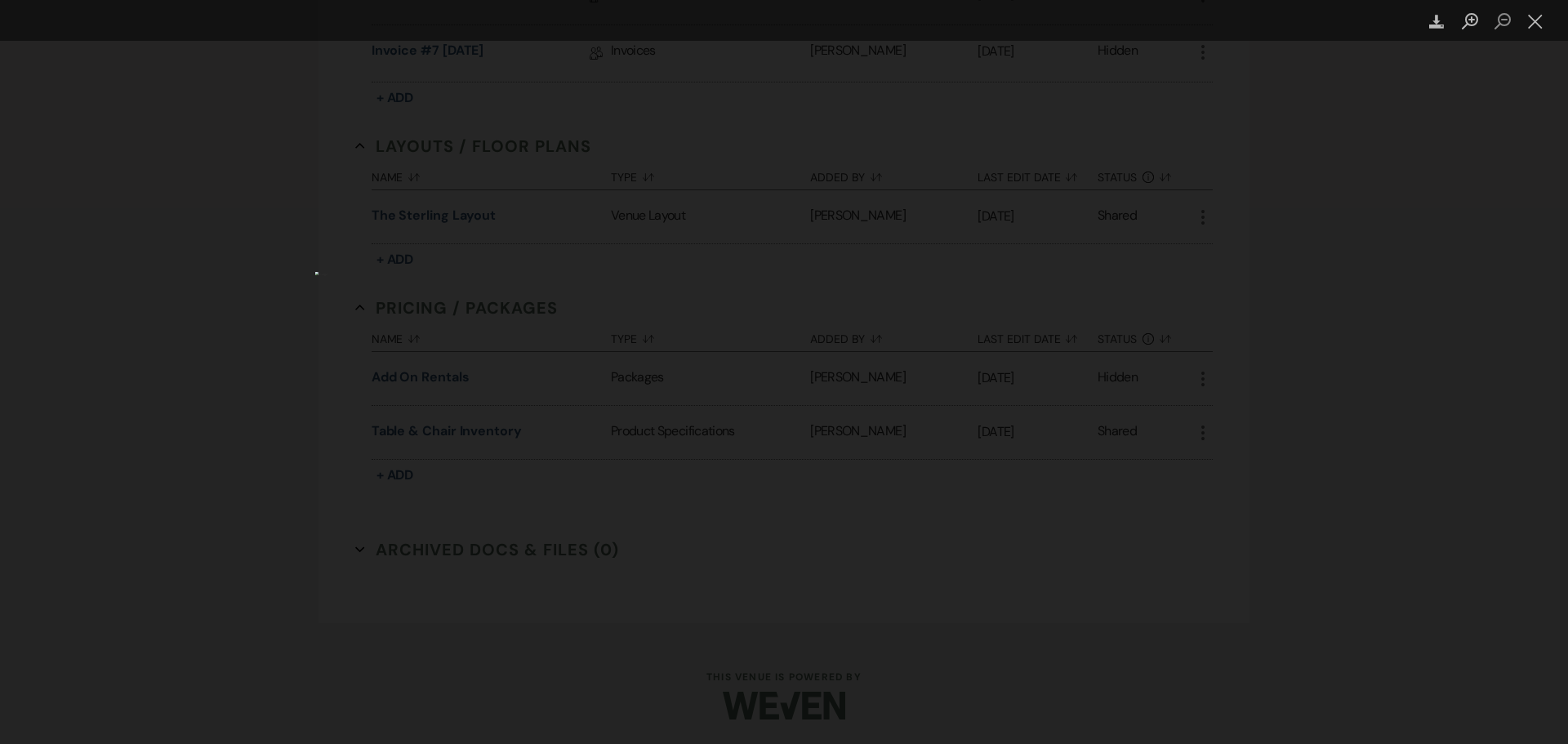
click at [738, 272] on img "Lightbox" at bounding box center [526, 372] width 423 height 201
click at [1430, 19] on icon "Download" at bounding box center [1437, 22] width 15 height 15
click at [1537, 19] on button "Close lightbox" at bounding box center [1535, 22] width 33 height 29
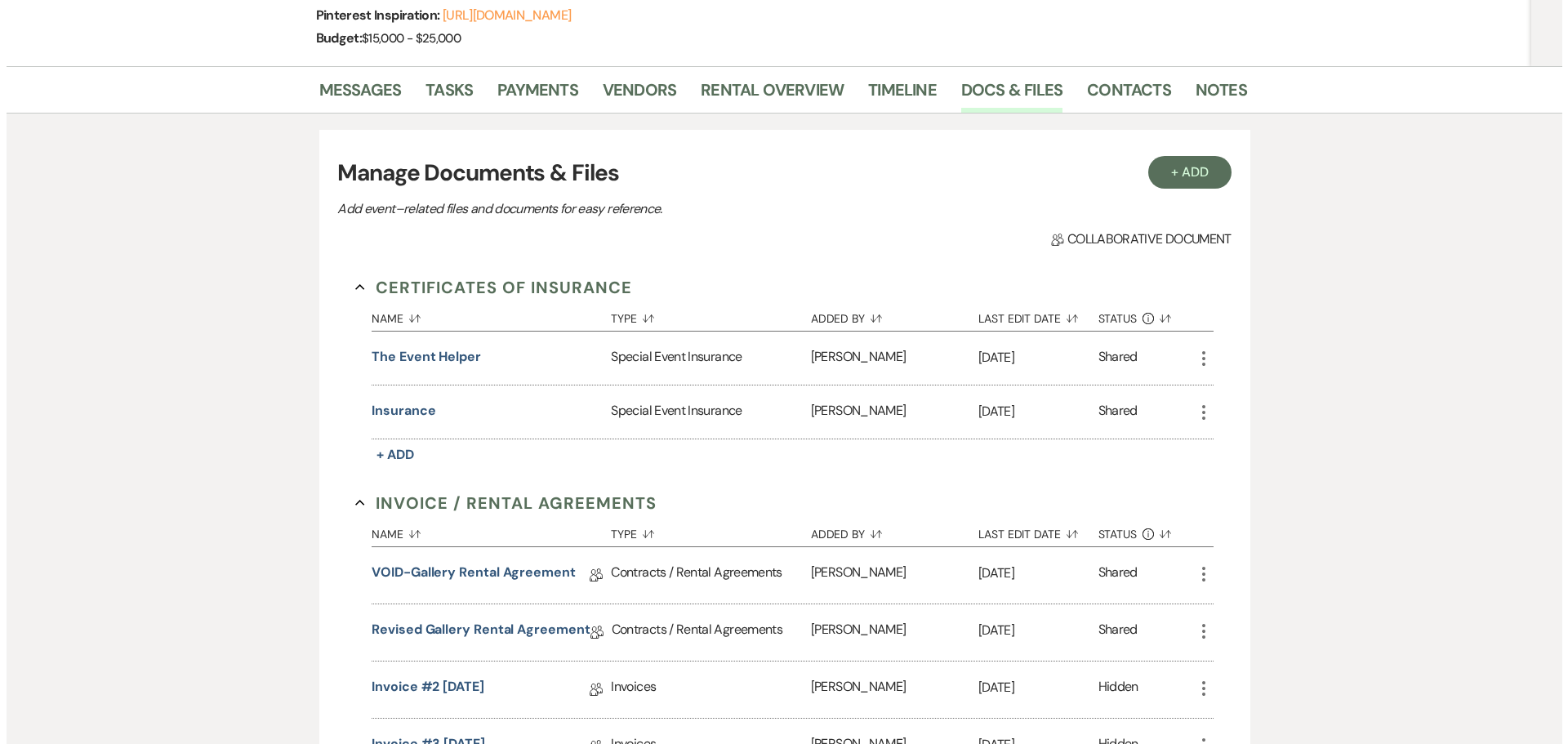
scroll to position [248, 0]
click at [1172, 169] on button "+ Add" at bounding box center [1183, 173] width 83 height 33
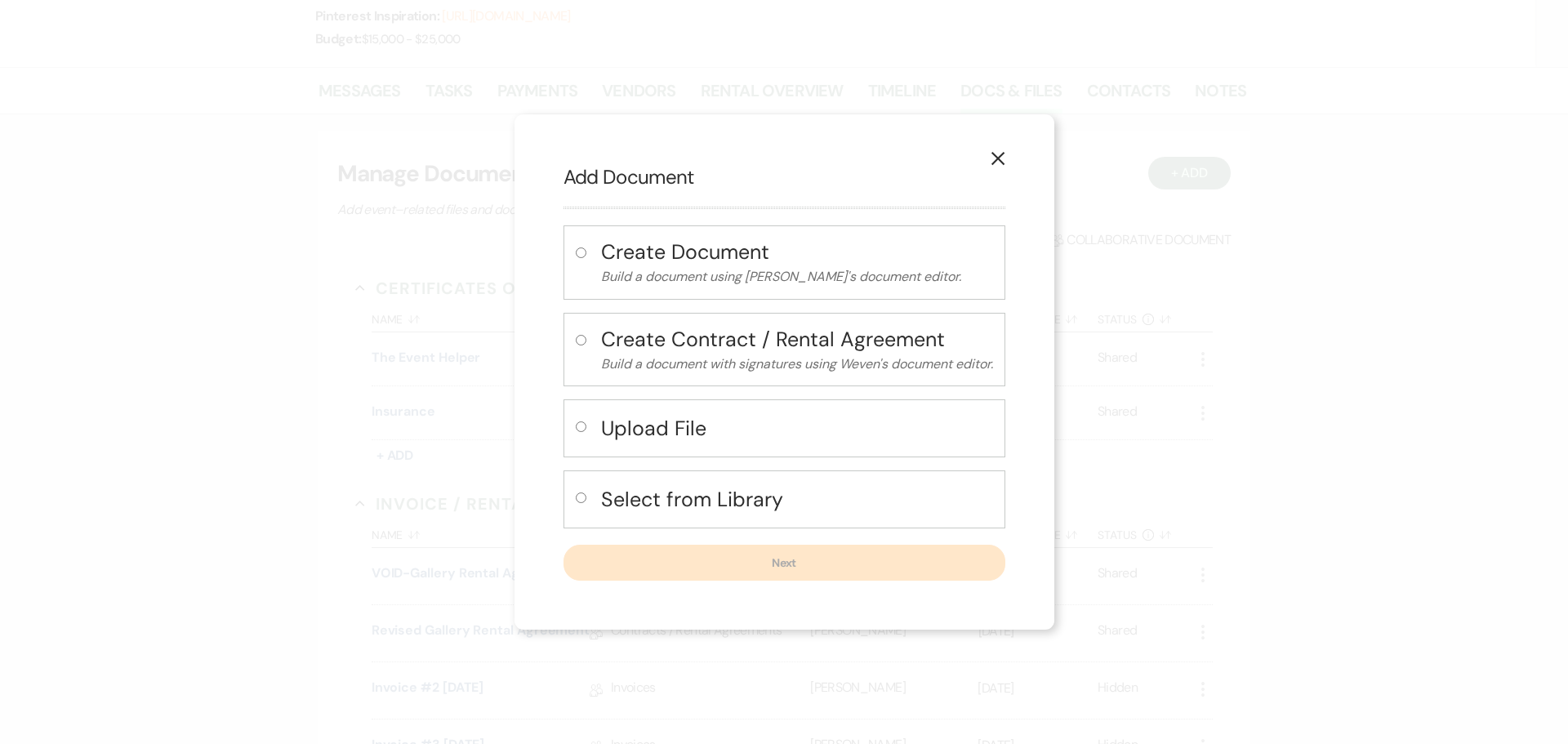
click at [642, 490] on h4 "Select from Library" at bounding box center [797, 500] width 392 height 29
radio input "true"
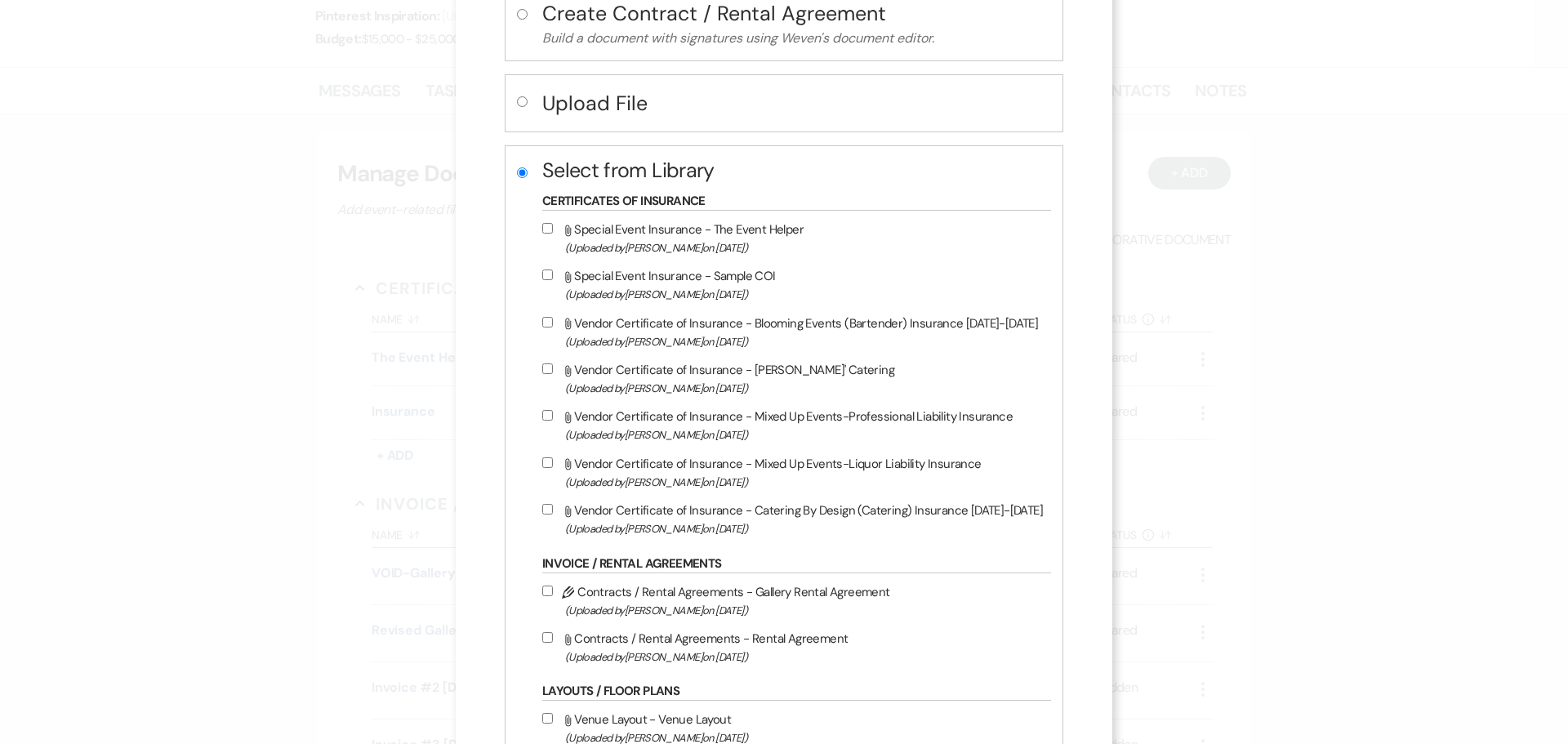
scroll to position [490, 0]
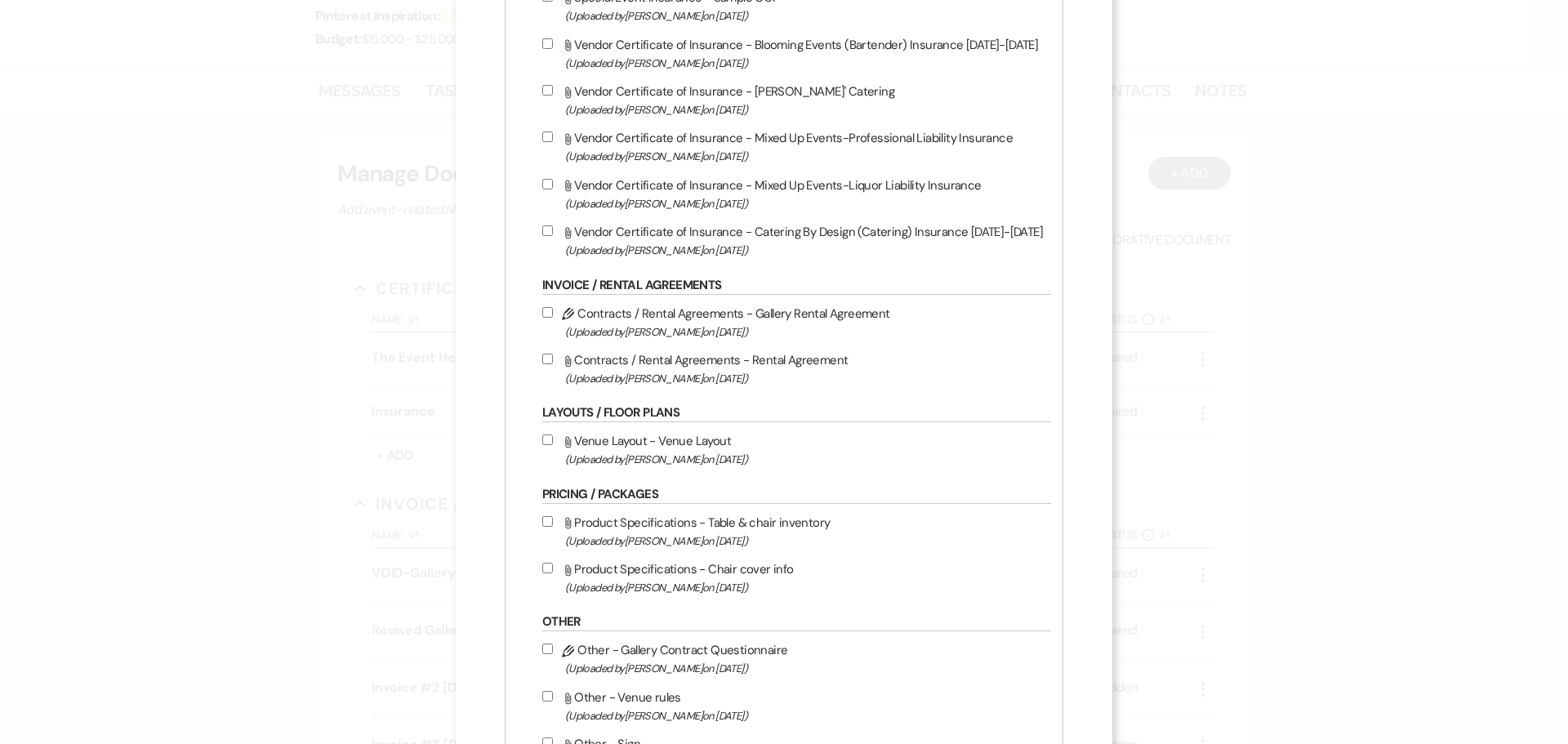
click at [626, 442] on label "Attach File Venue Layout - Venue Layout (Uploaded by [PERSON_NAME] on [DATE] )" at bounding box center [793, 450] width 501 height 38
click at [553, 442] on input "Attach File Venue Layout - Venue Layout (Uploaded by [PERSON_NAME] on [DATE] )" at bounding box center [548, 440] width 11 height 11
checkbox input "true"
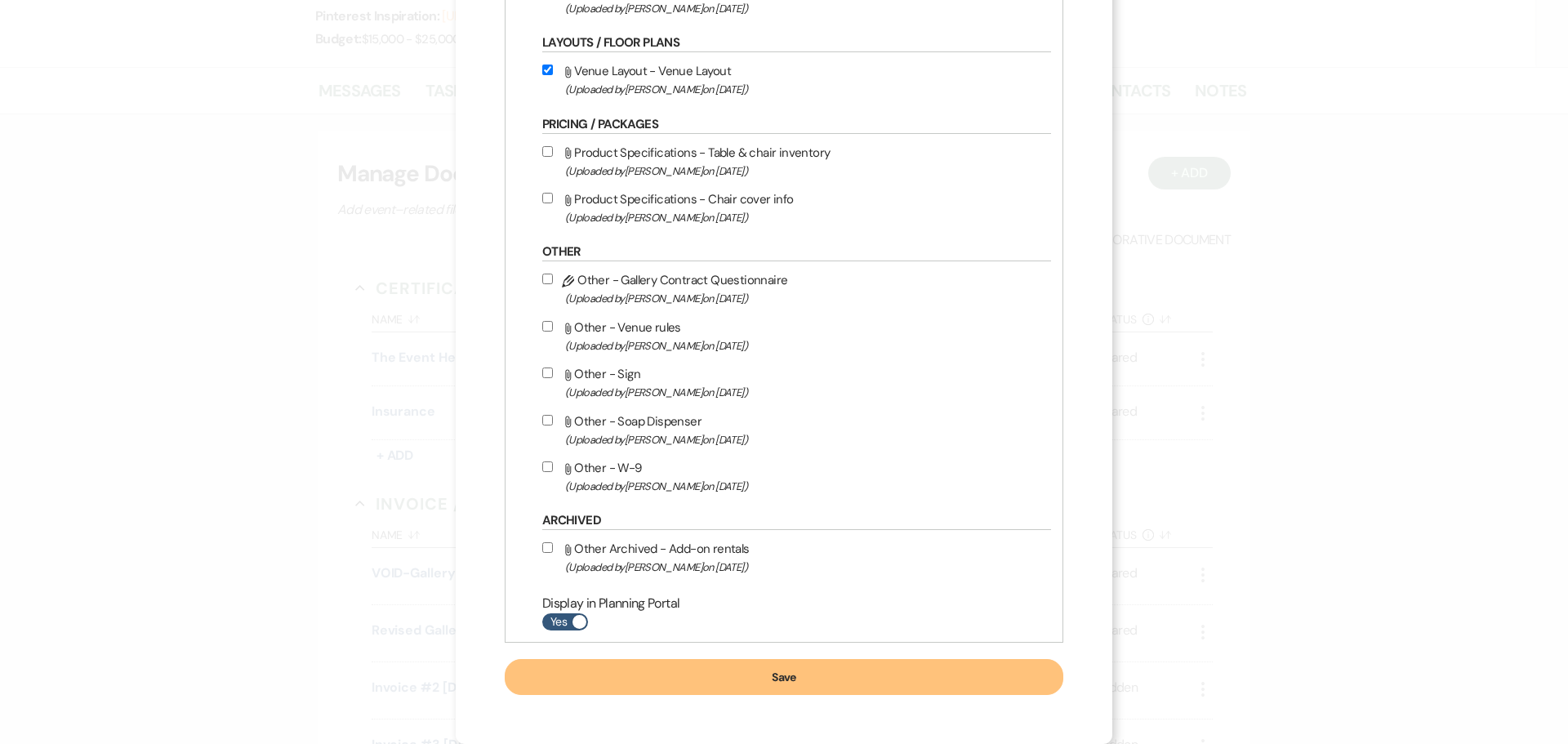
click at [749, 684] on button "Save" at bounding box center [784, 678] width 559 height 36
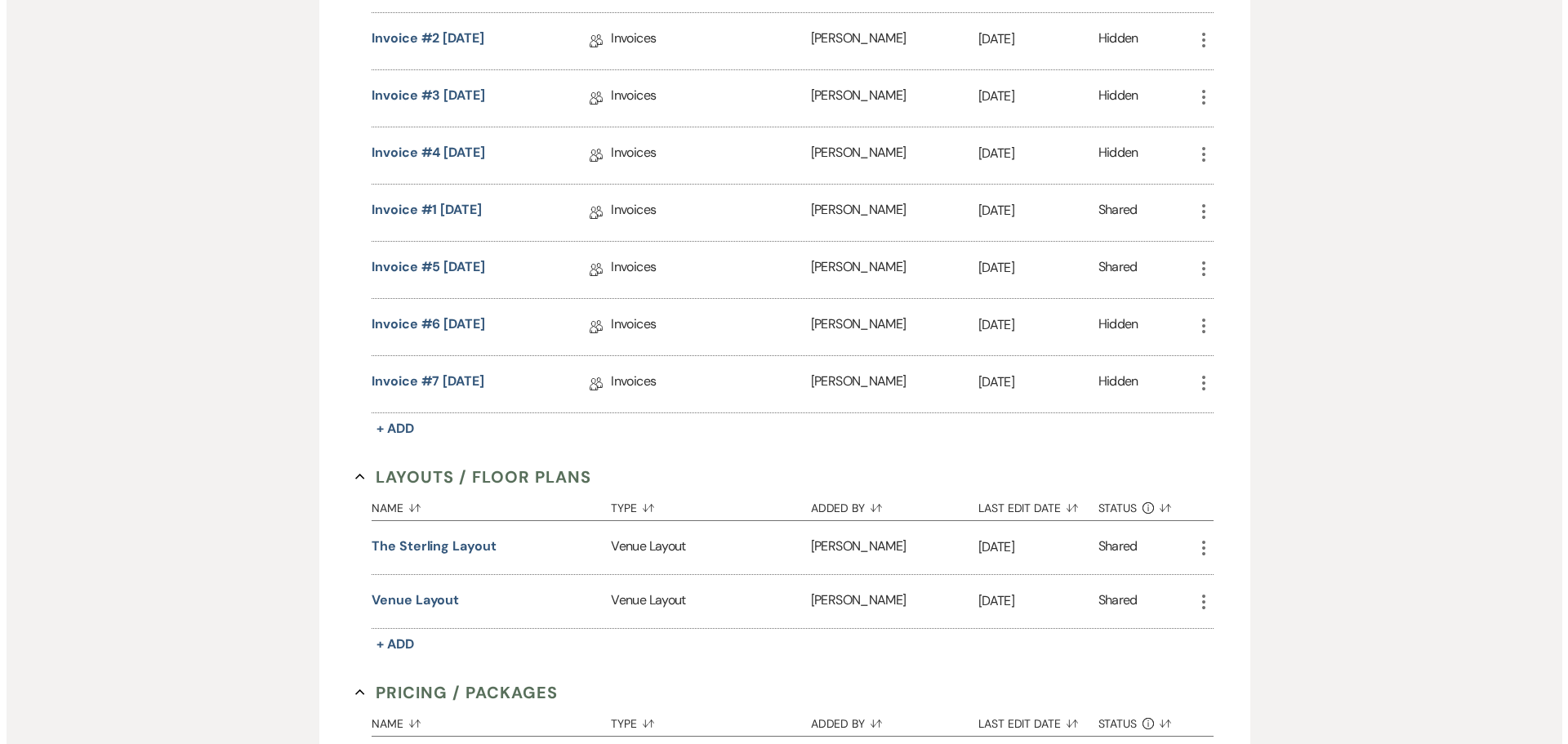
scroll to position [901, 0]
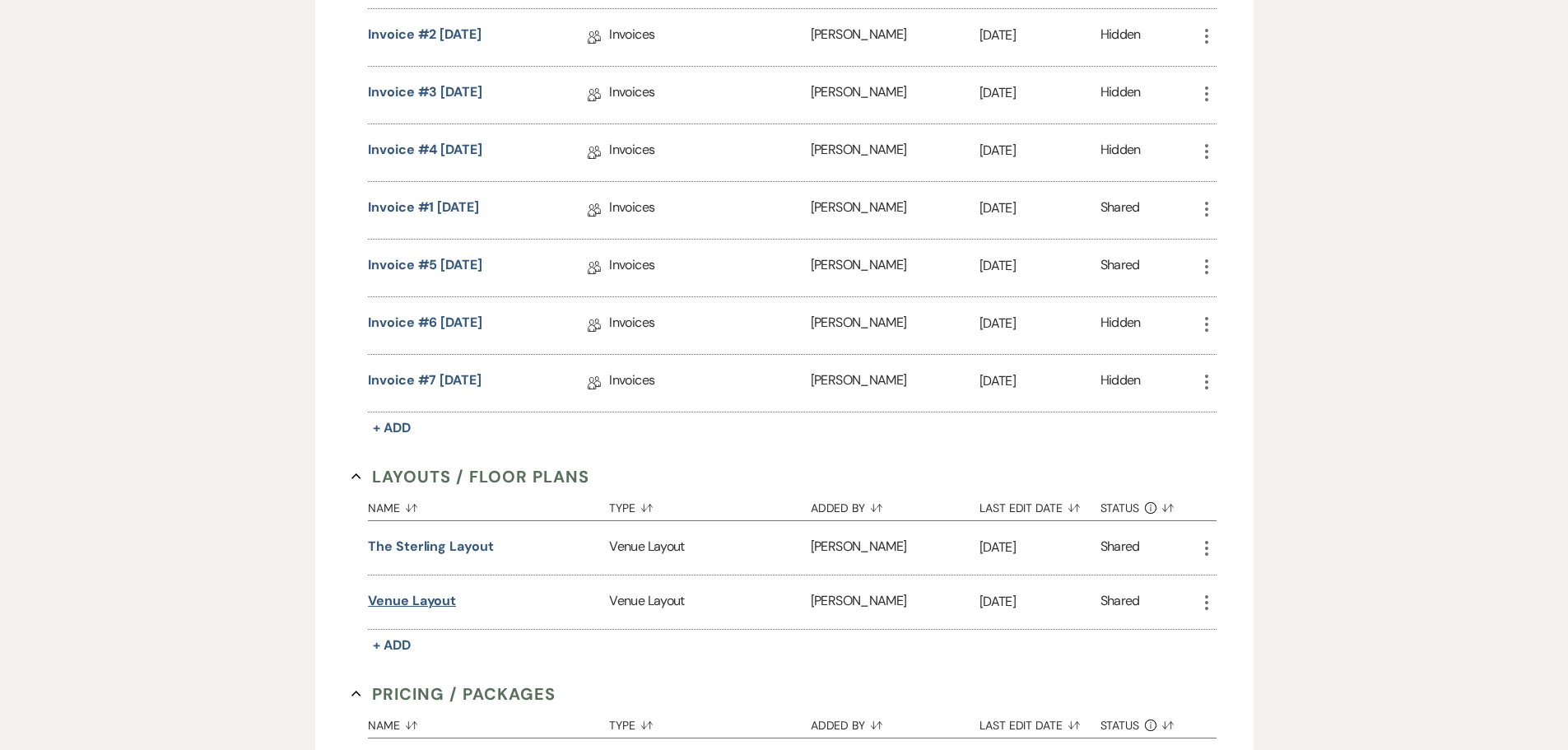
click at [405, 604] on button "Venue Layout" at bounding box center [411, 601] width 88 height 19
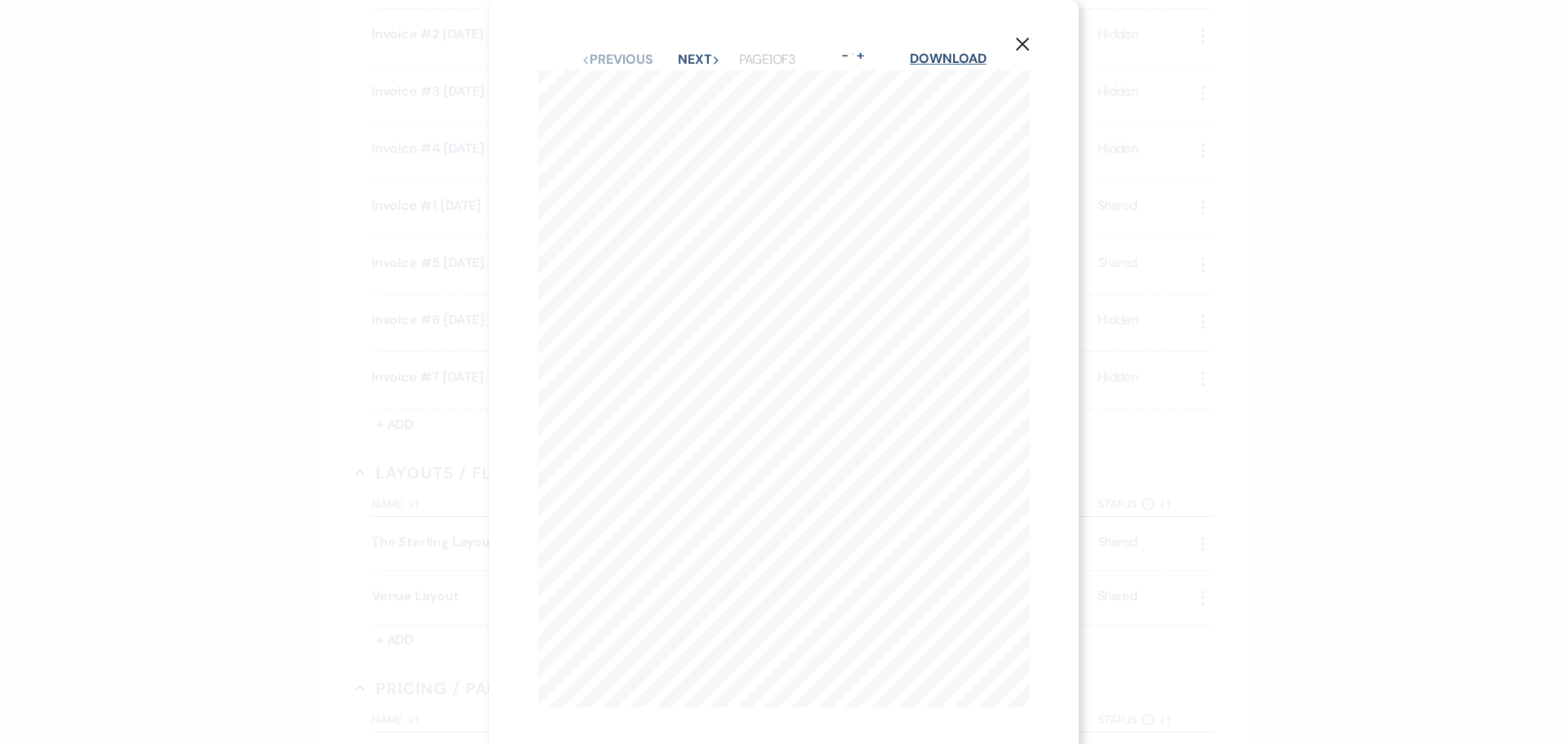
click at [966, 64] on link "Download" at bounding box center [948, 58] width 76 height 17
